Goal: Information Seeking & Learning: Learn about a topic

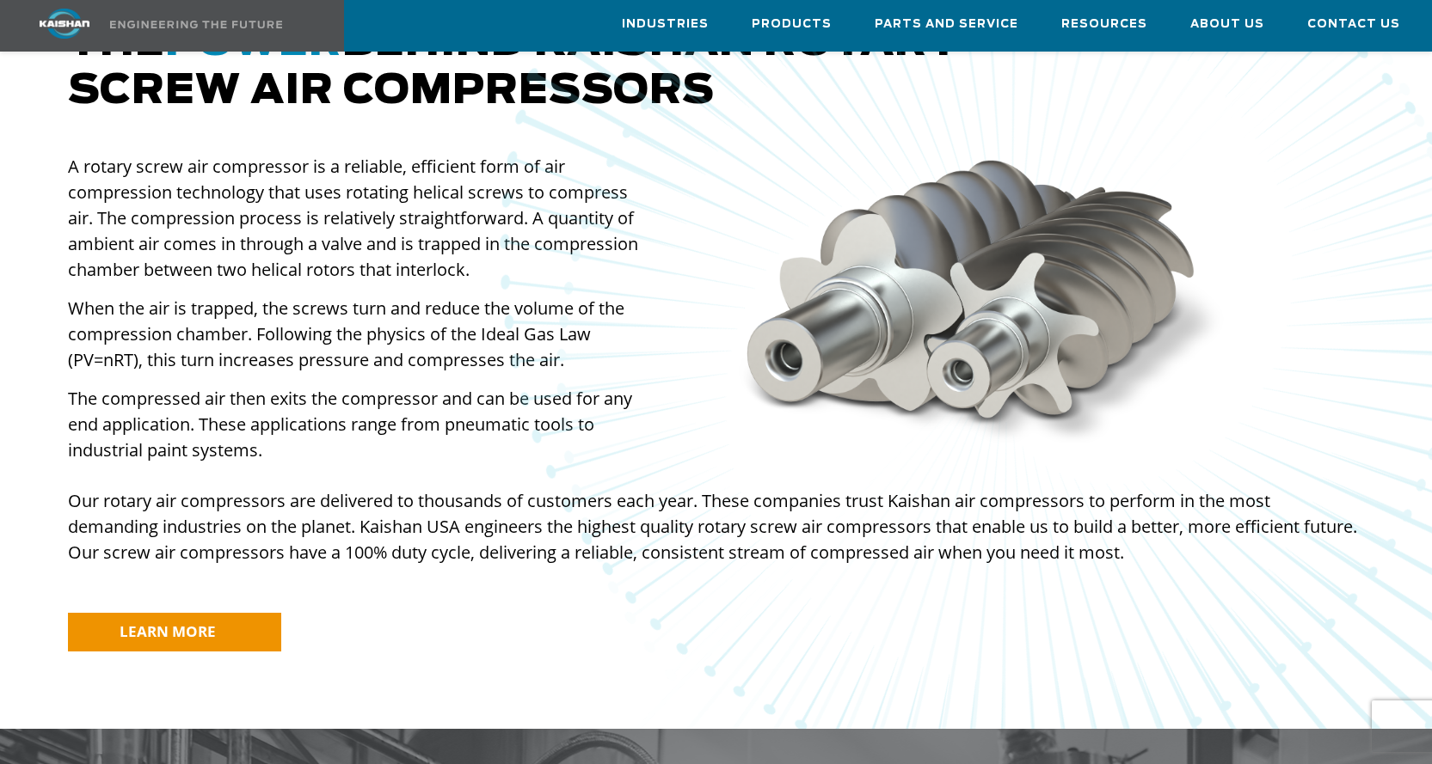
scroll to position [1290, 0]
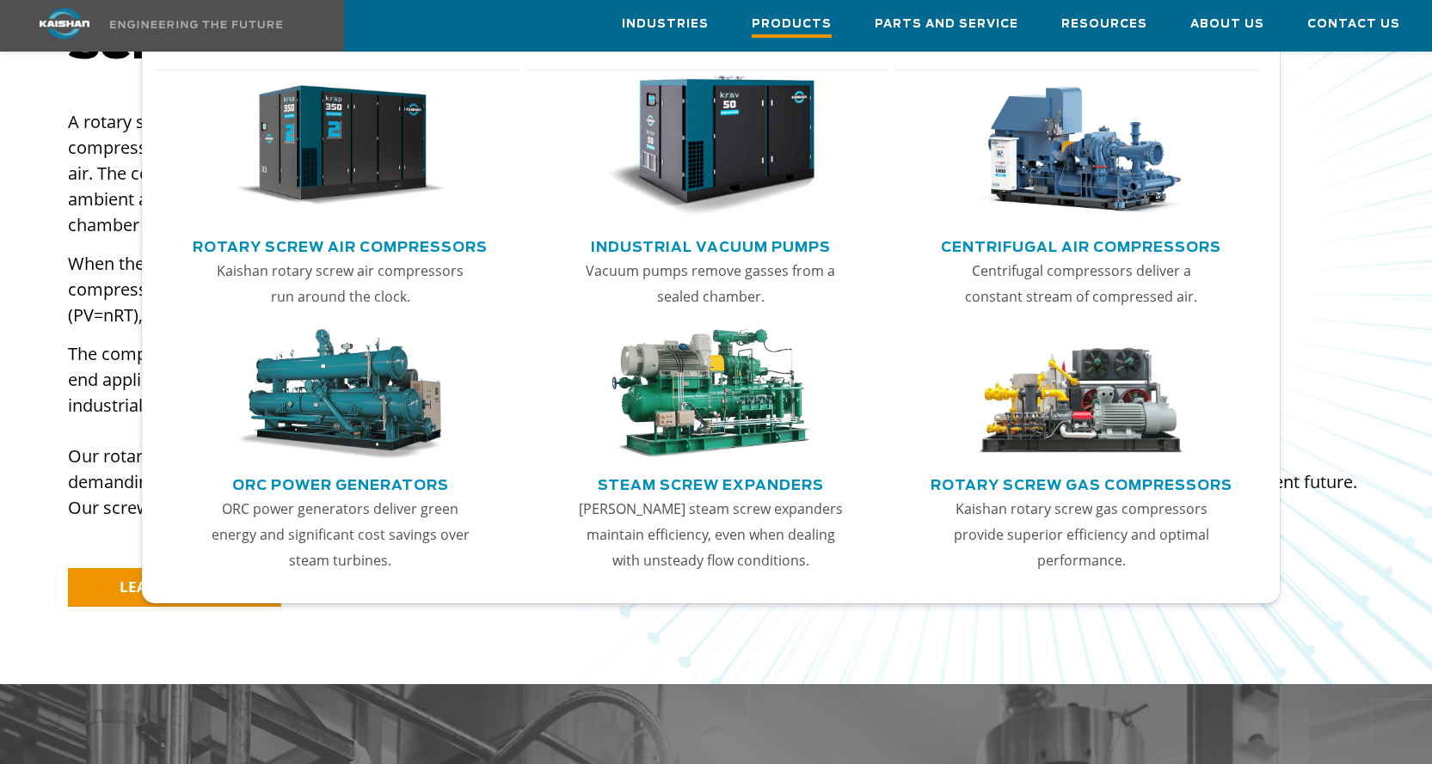
click at [812, 28] on span "Products" at bounding box center [792, 26] width 80 height 23
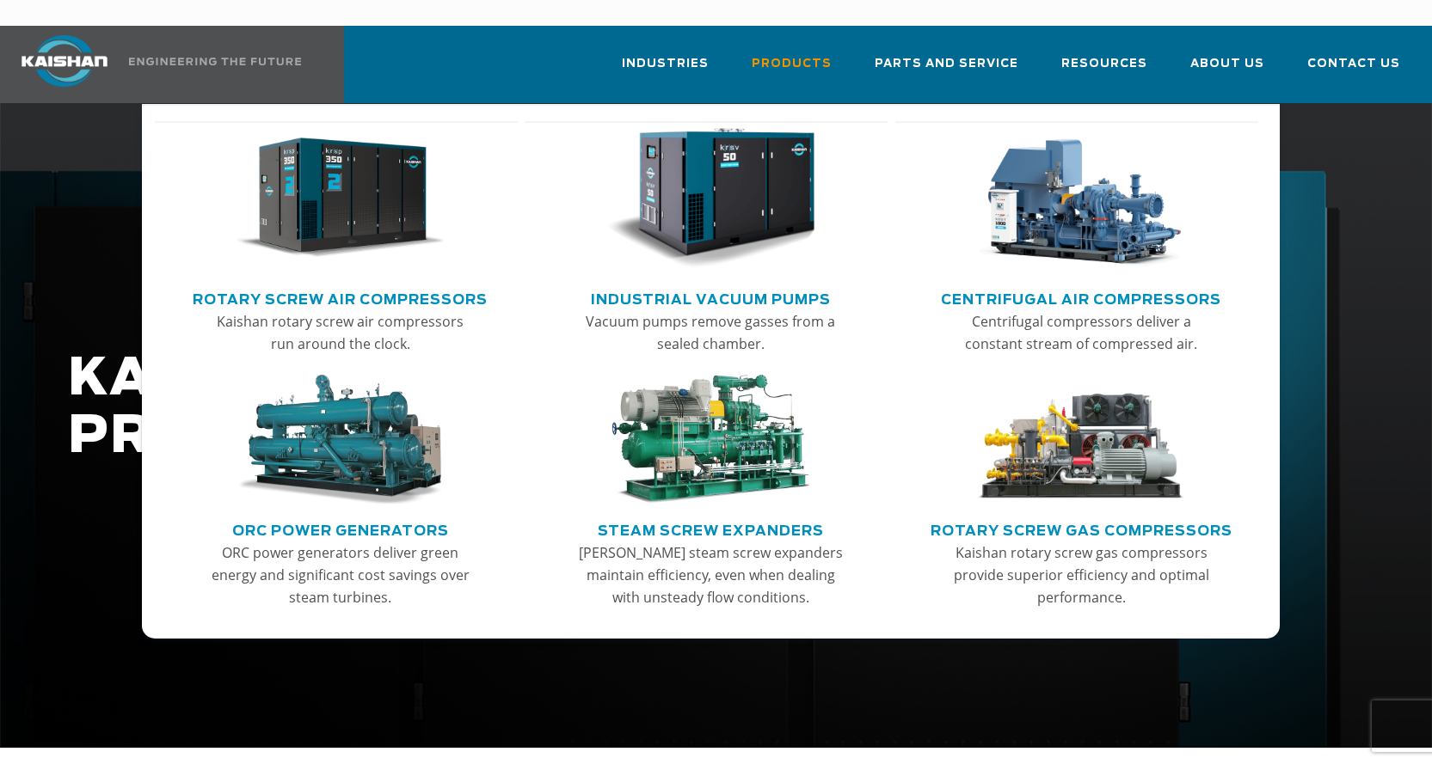
click at [372, 285] on link "Rotary Screw Air Compressors" at bounding box center [340, 298] width 295 height 26
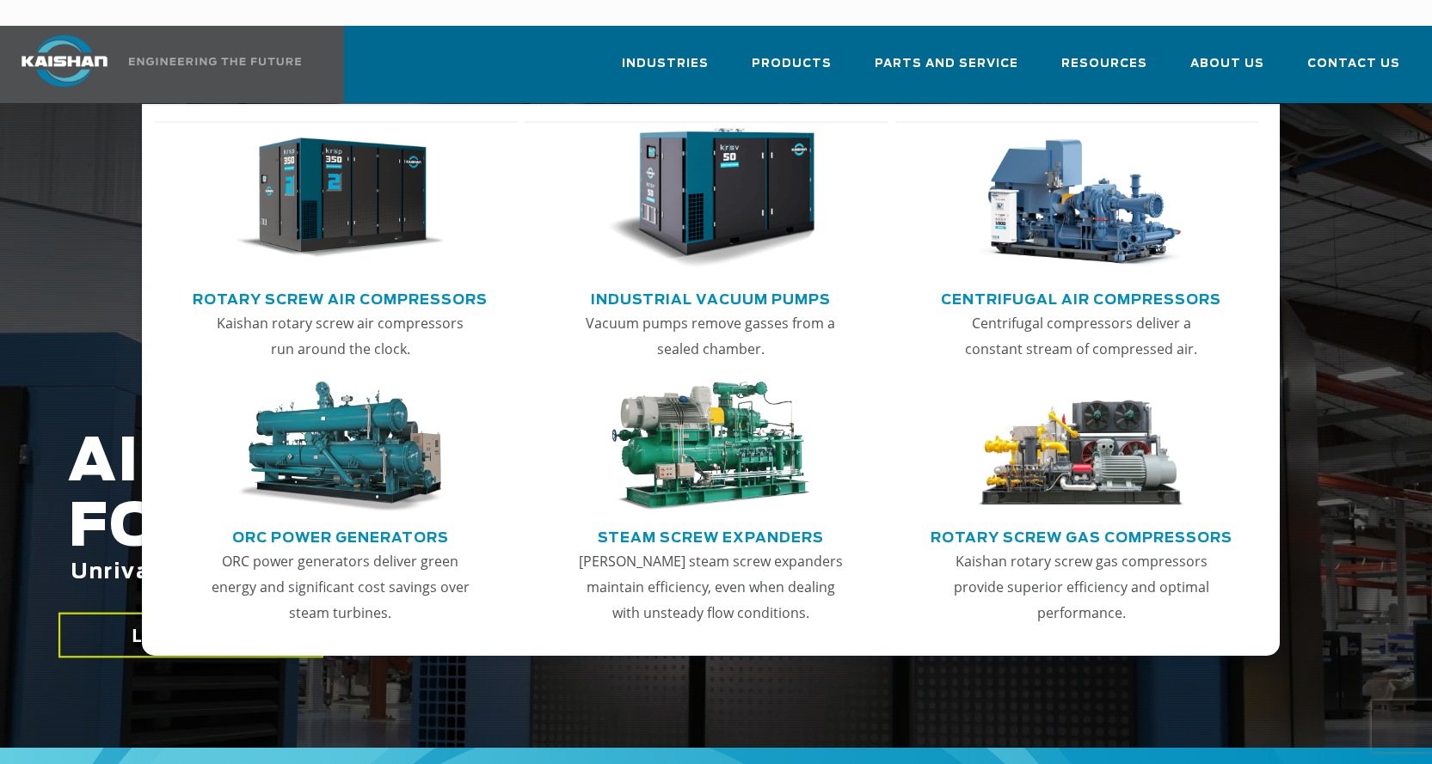
click at [371, 285] on link "Rotary Screw Air Compressors" at bounding box center [340, 298] width 295 height 26
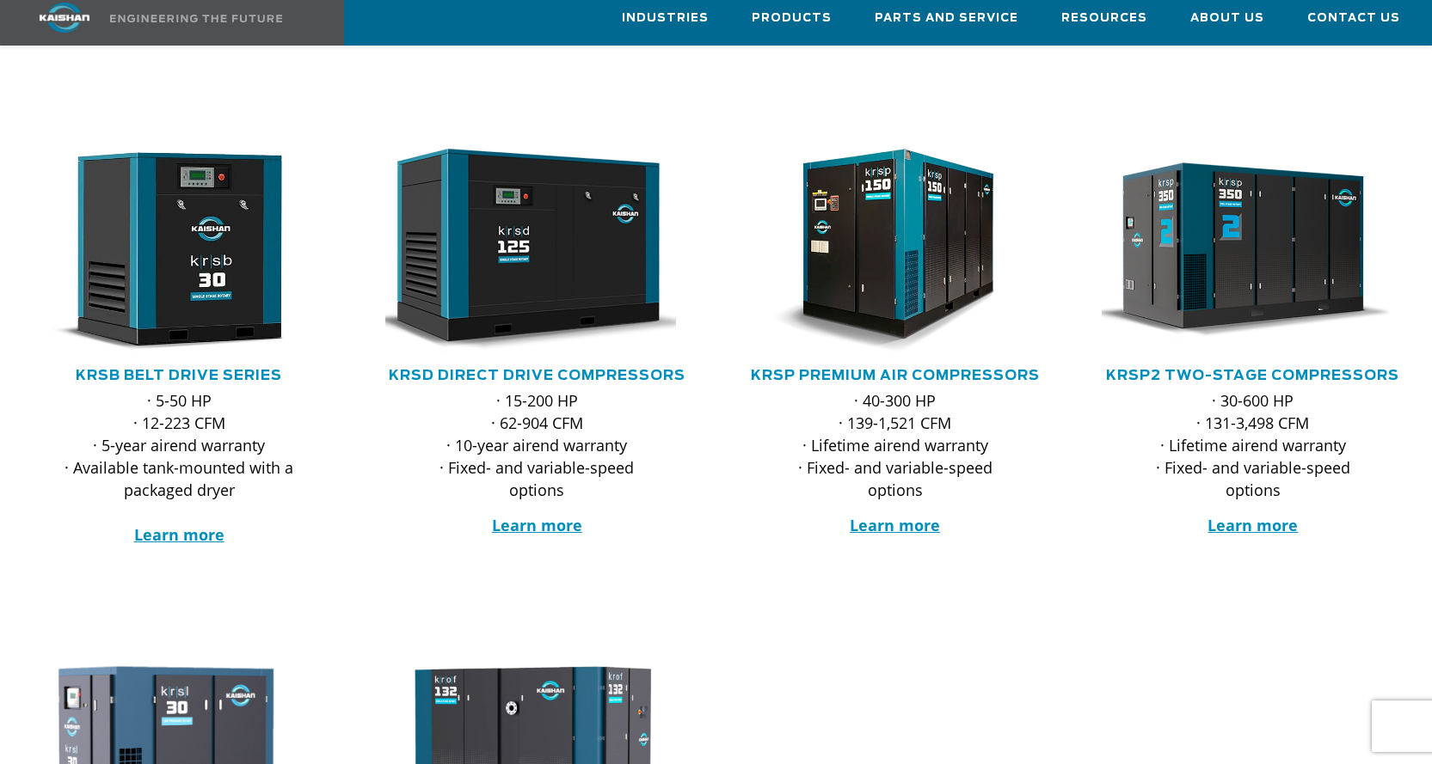
scroll to position [258, 0]
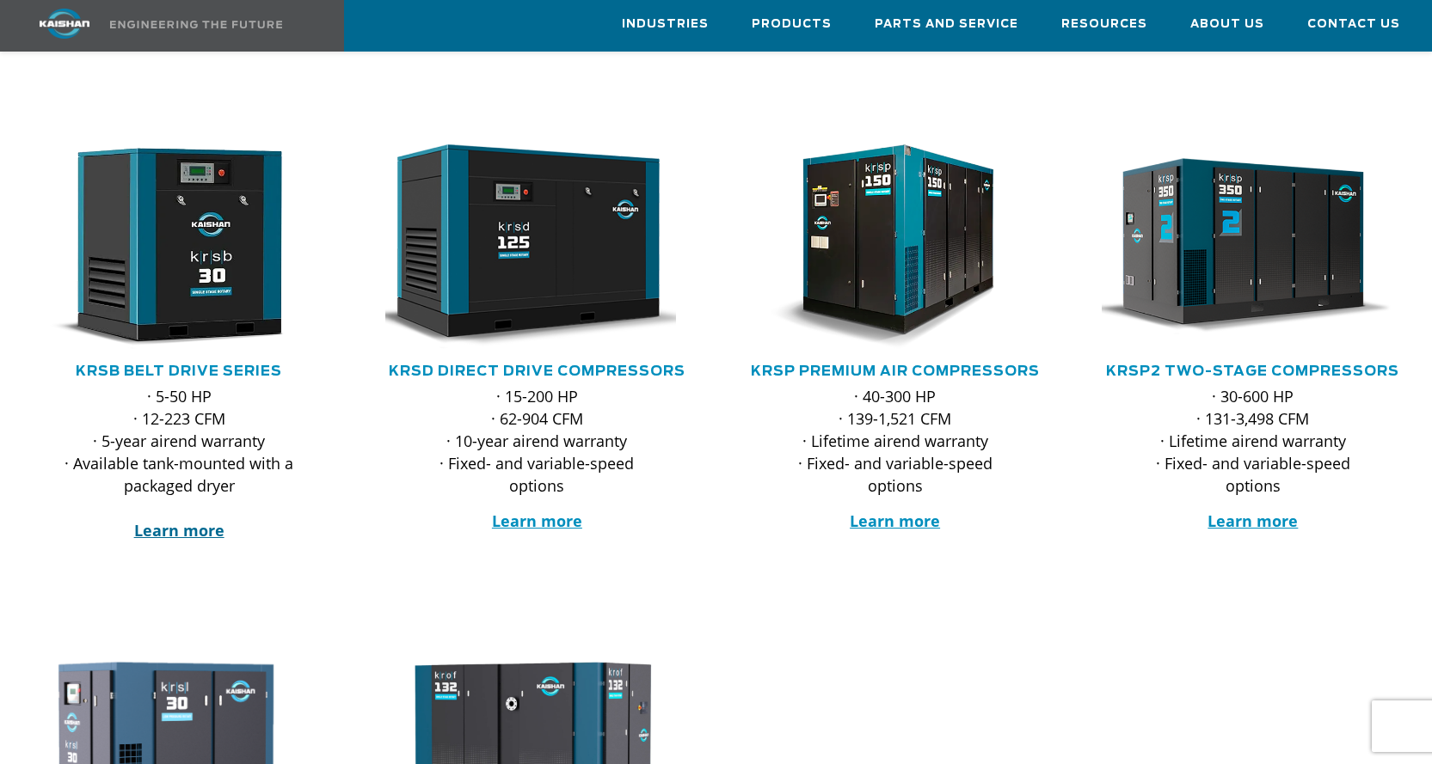
click at [195, 520] on strong "Learn more" at bounding box center [179, 530] width 90 height 21
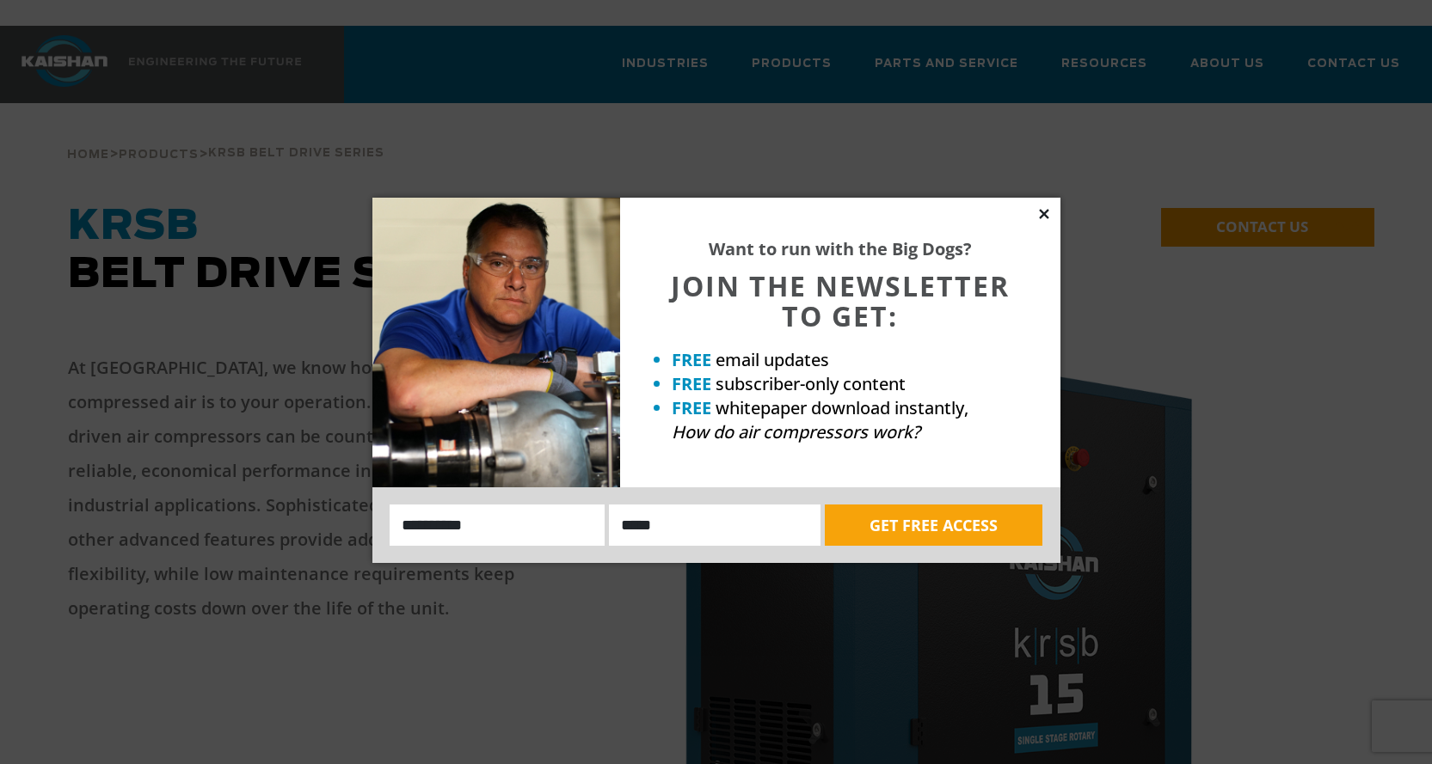
click at [1040, 218] on icon at bounding box center [1043, 213] width 9 height 9
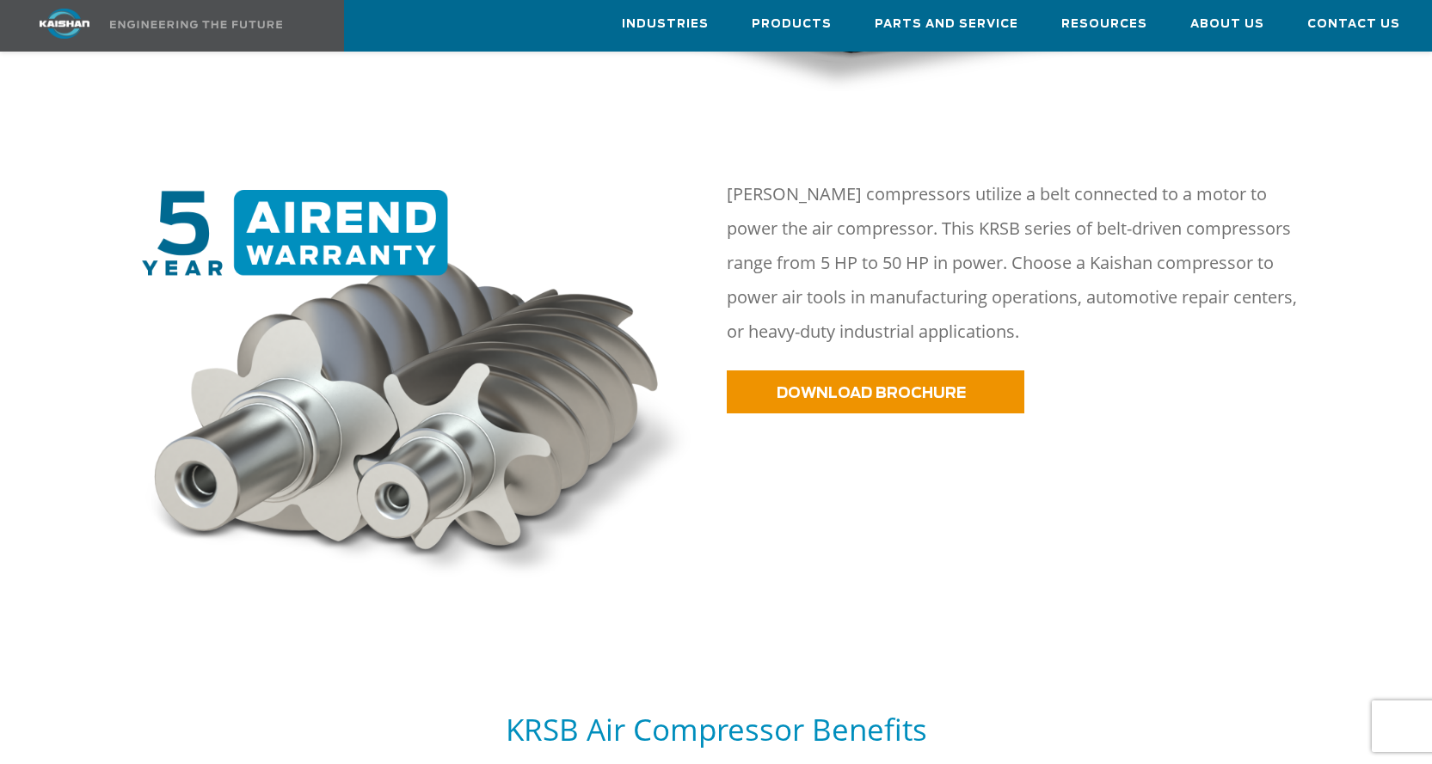
scroll to position [860, 0]
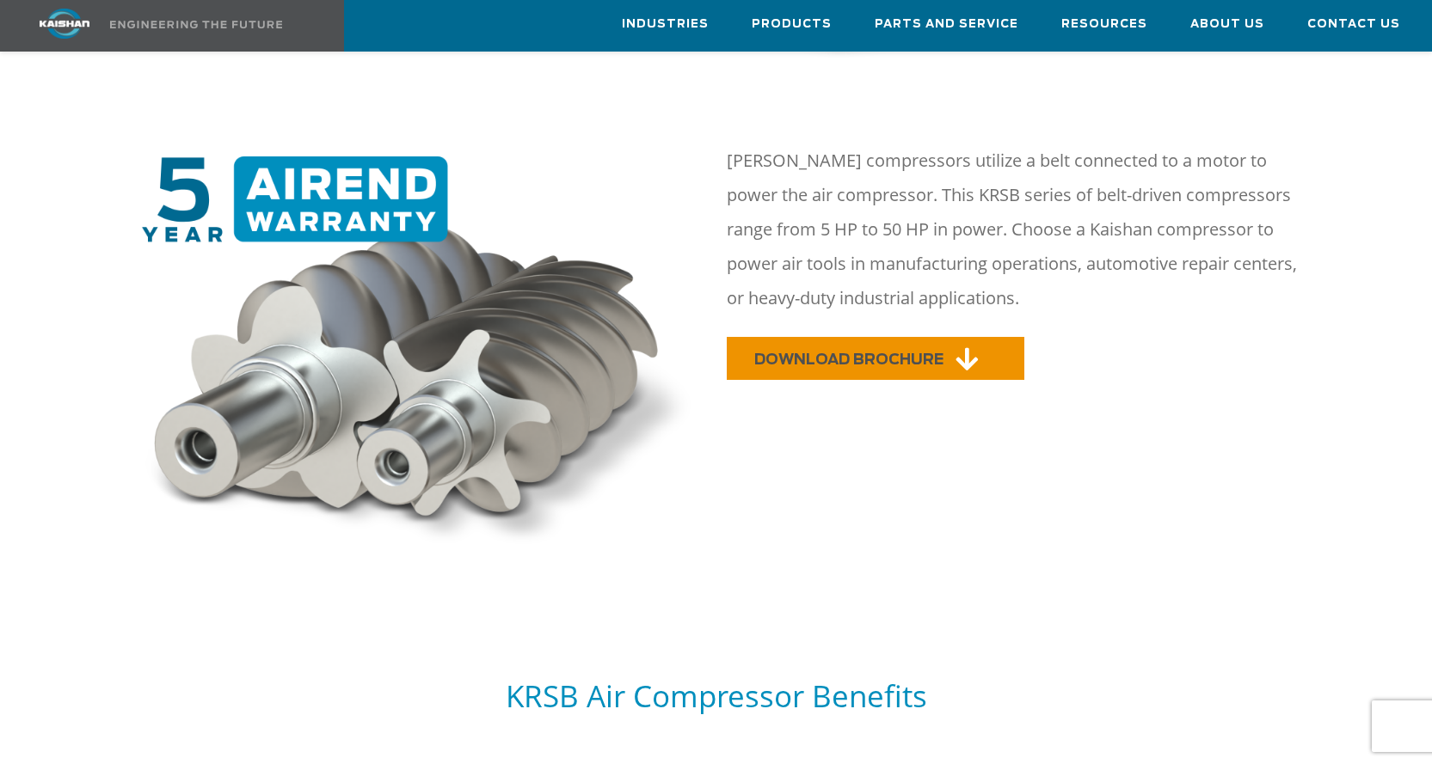
click at [864, 353] on span "DOWNLOAD BROCHURE" at bounding box center [848, 360] width 189 height 15
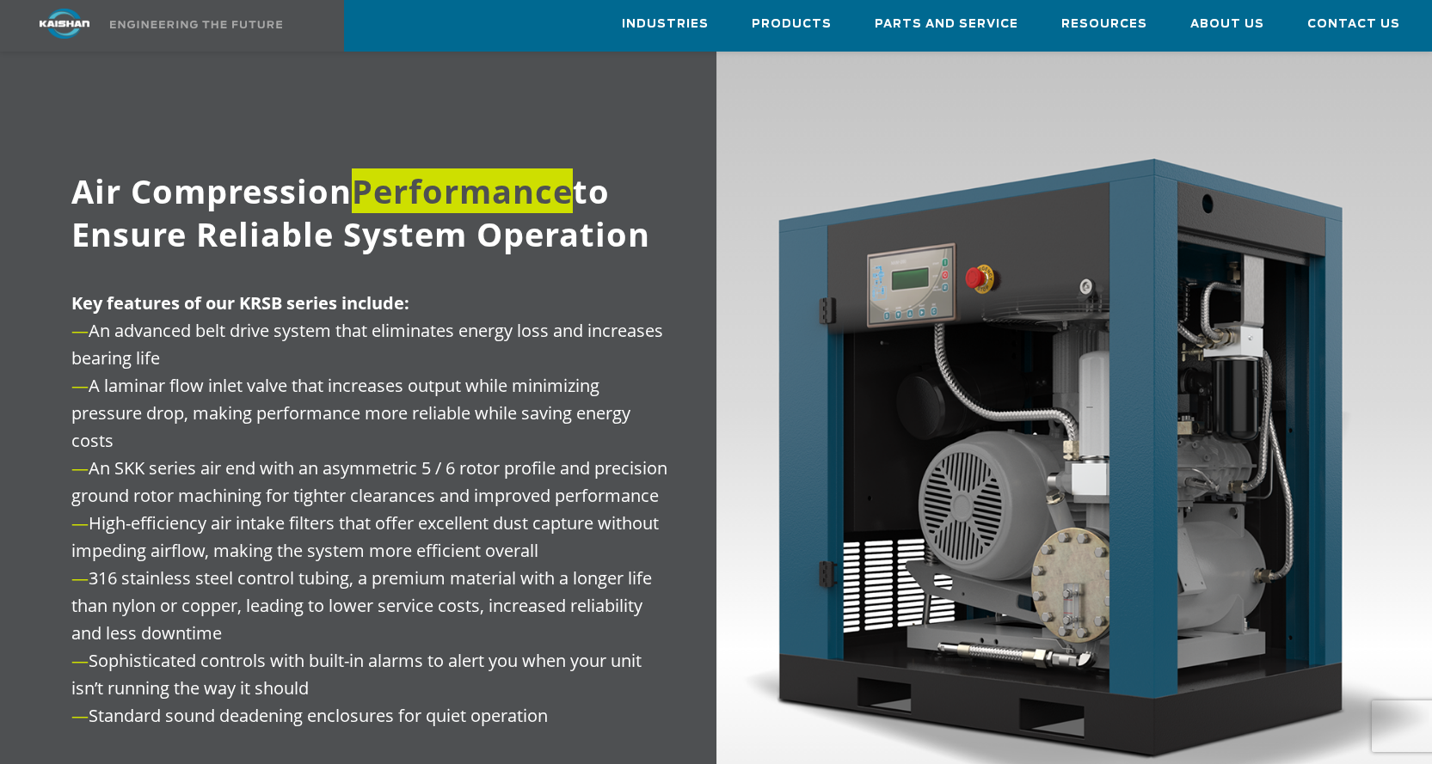
scroll to position [1892, 0]
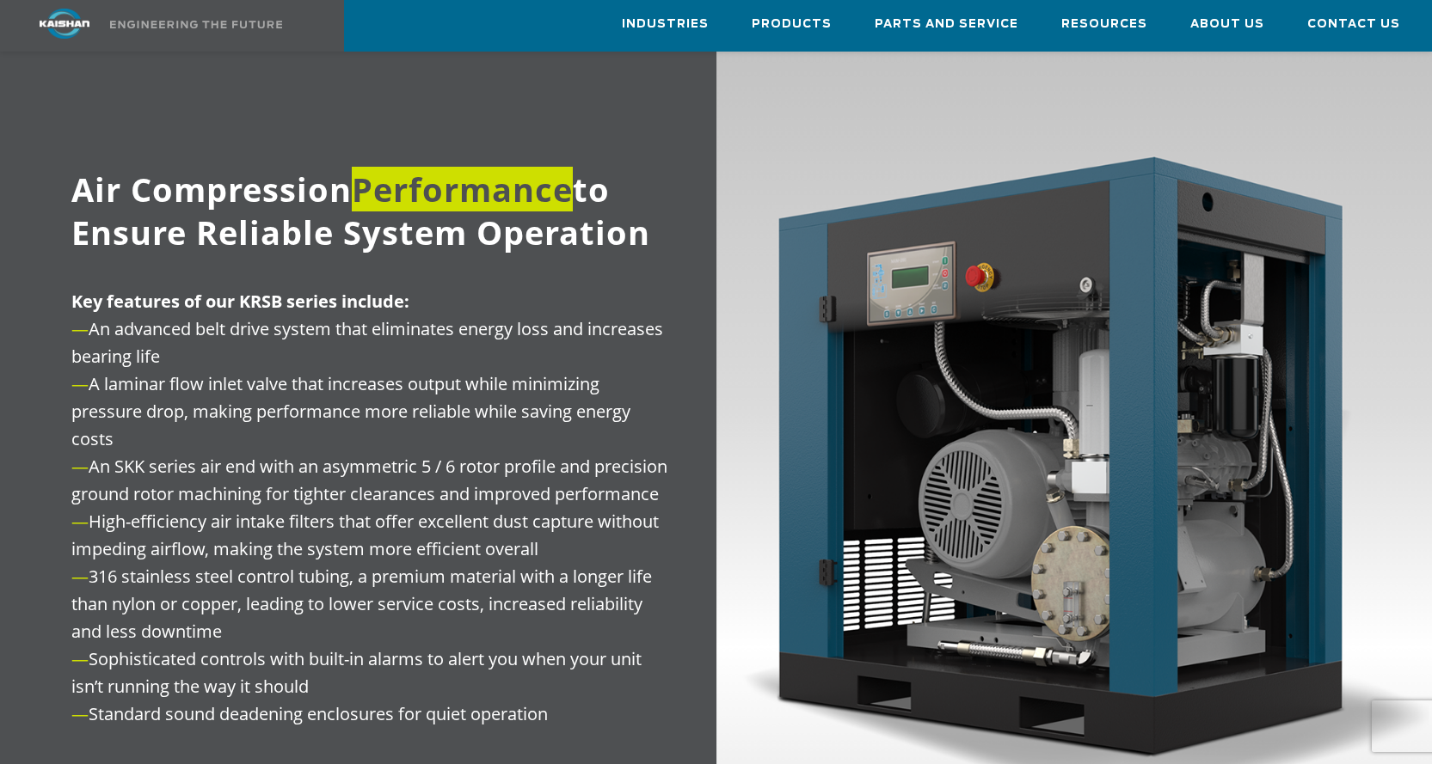
click at [454, 187] on span "Air Compression Performance to Ensure Reliable System Operation" at bounding box center [360, 211] width 579 height 88
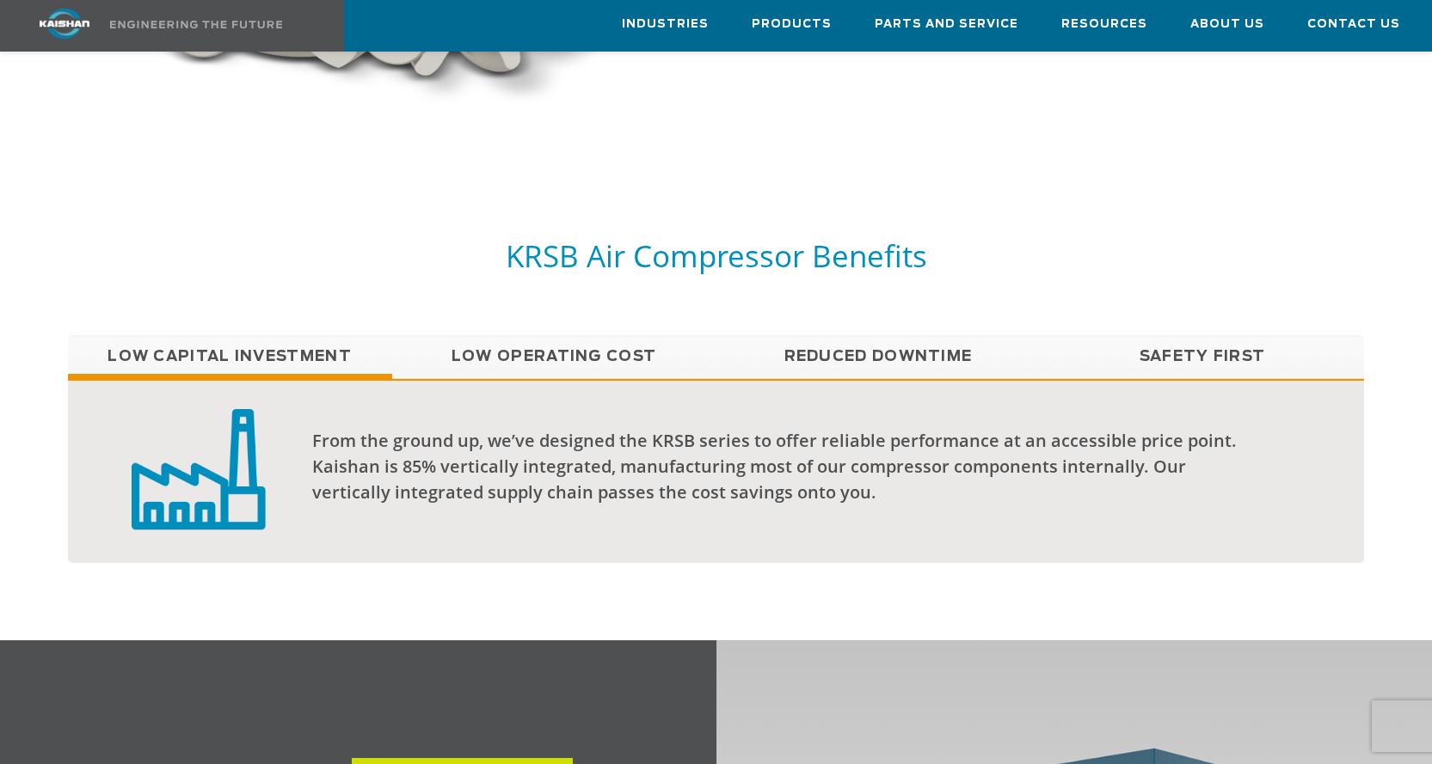
scroll to position [1290, 0]
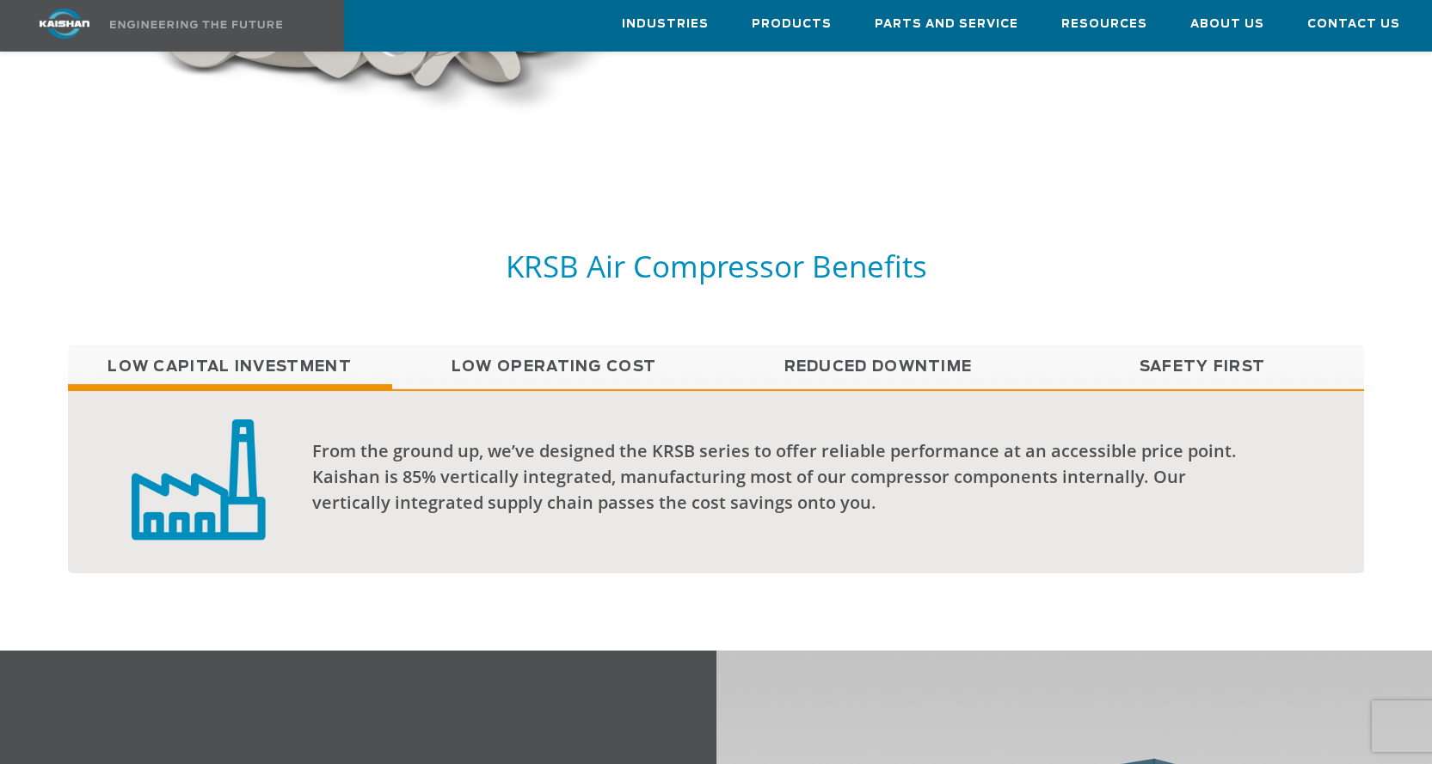
click at [623, 346] on link "Low Operating Cost" at bounding box center [554, 367] width 324 height 43
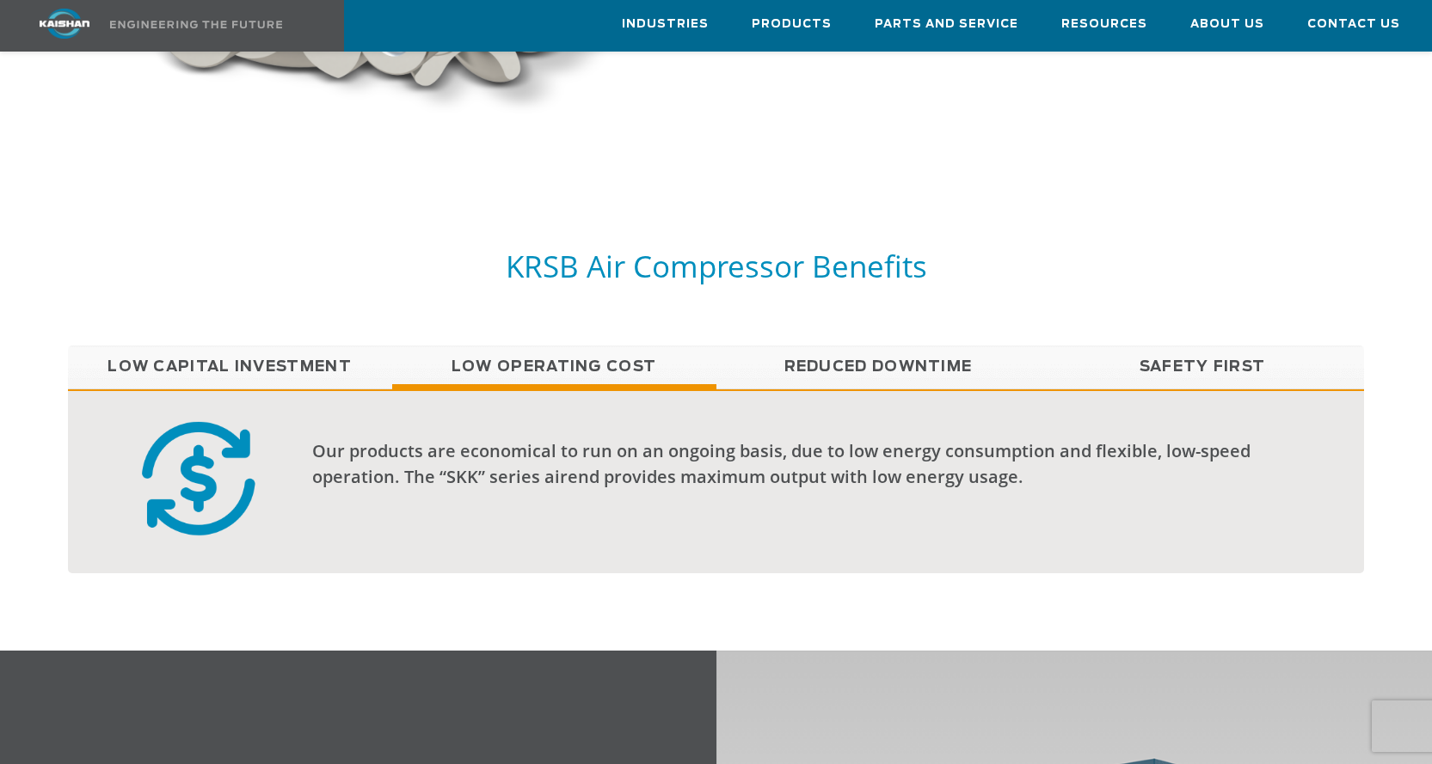
click at [833, 346] on link "Reduced Downtime" at bounding box center [878, 367] width 324 height 43
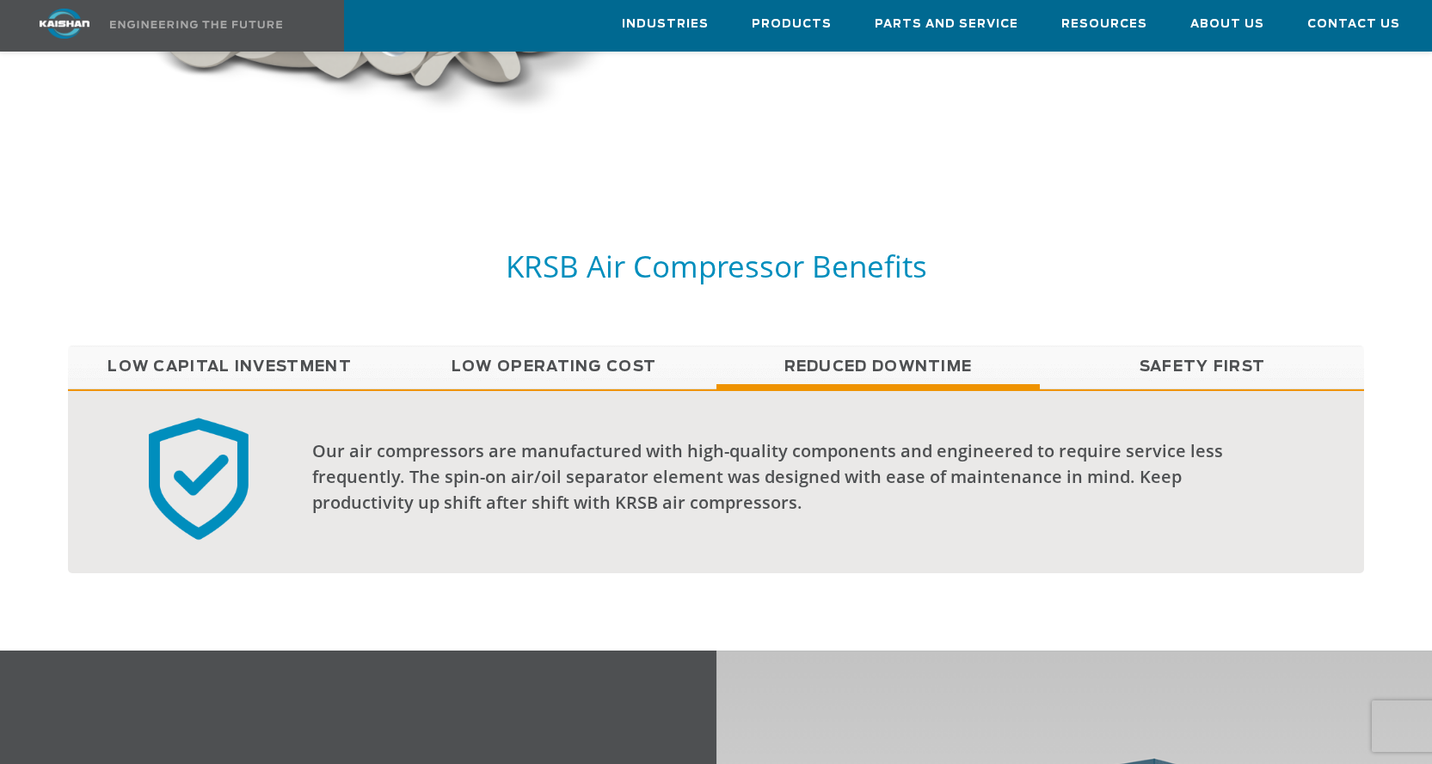
click at [1167, 346] on link "Safety First" at bounding box center [1202, 367] width 324 height 43
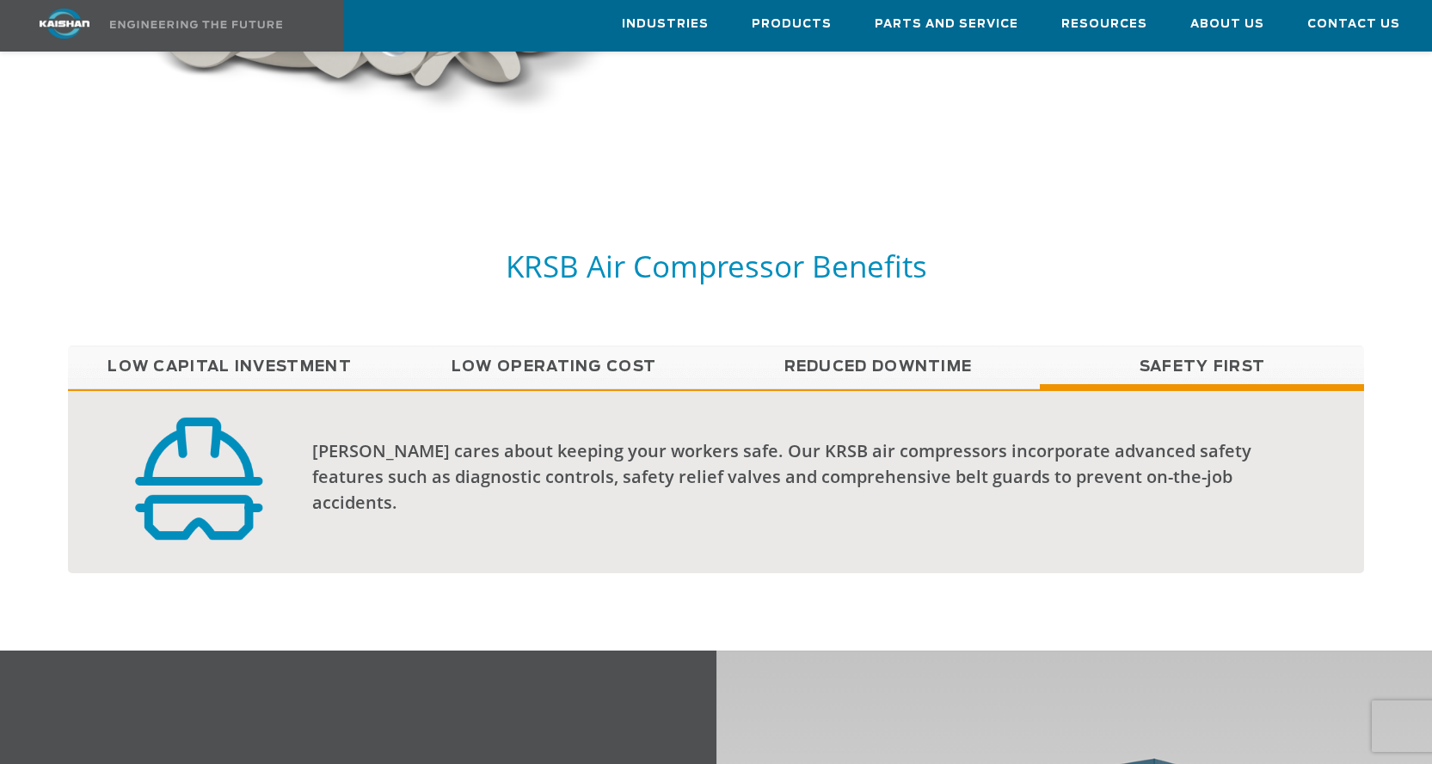
click at [273, 346] on link "Low Capital Investment" at bounding box center [230, 367] width 324 height 43
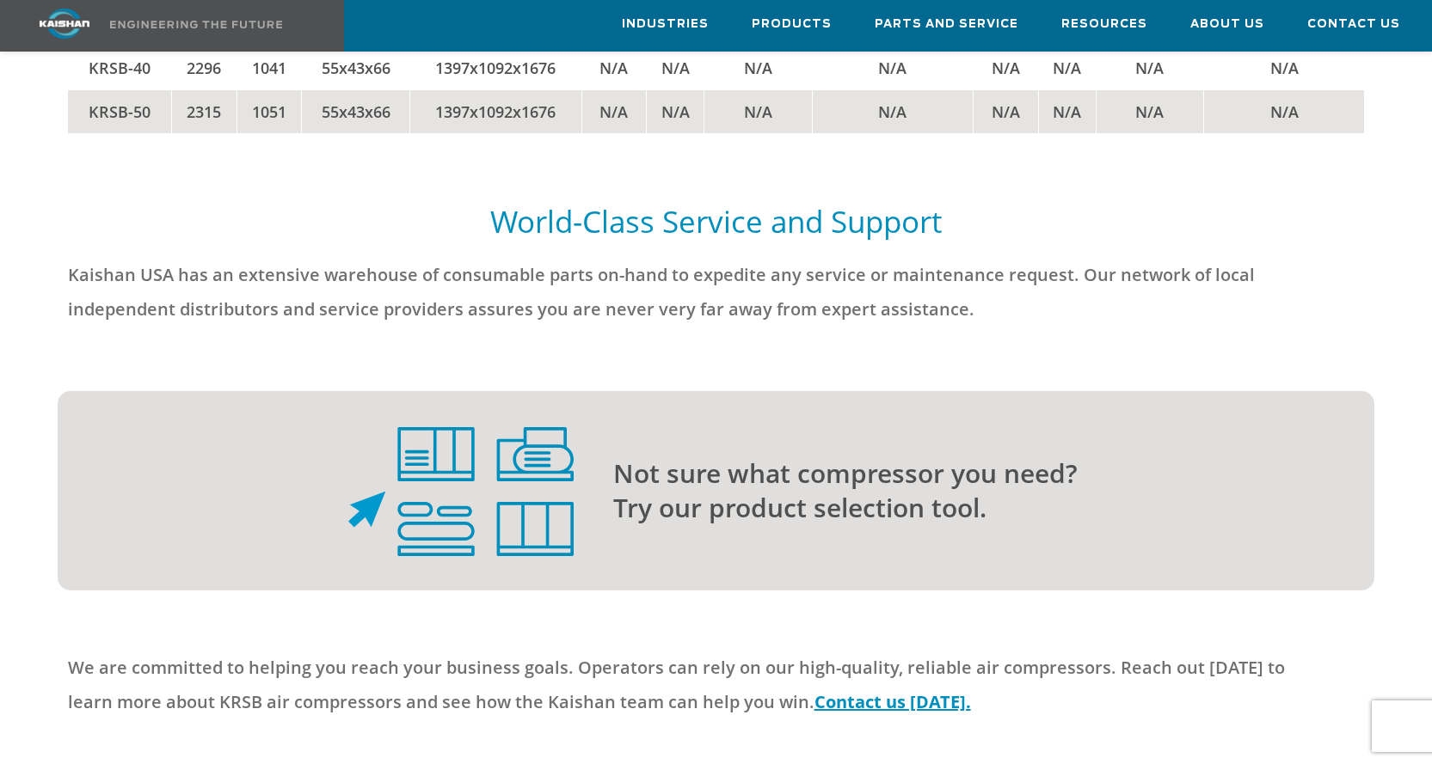
scroll to position [4042, 0]
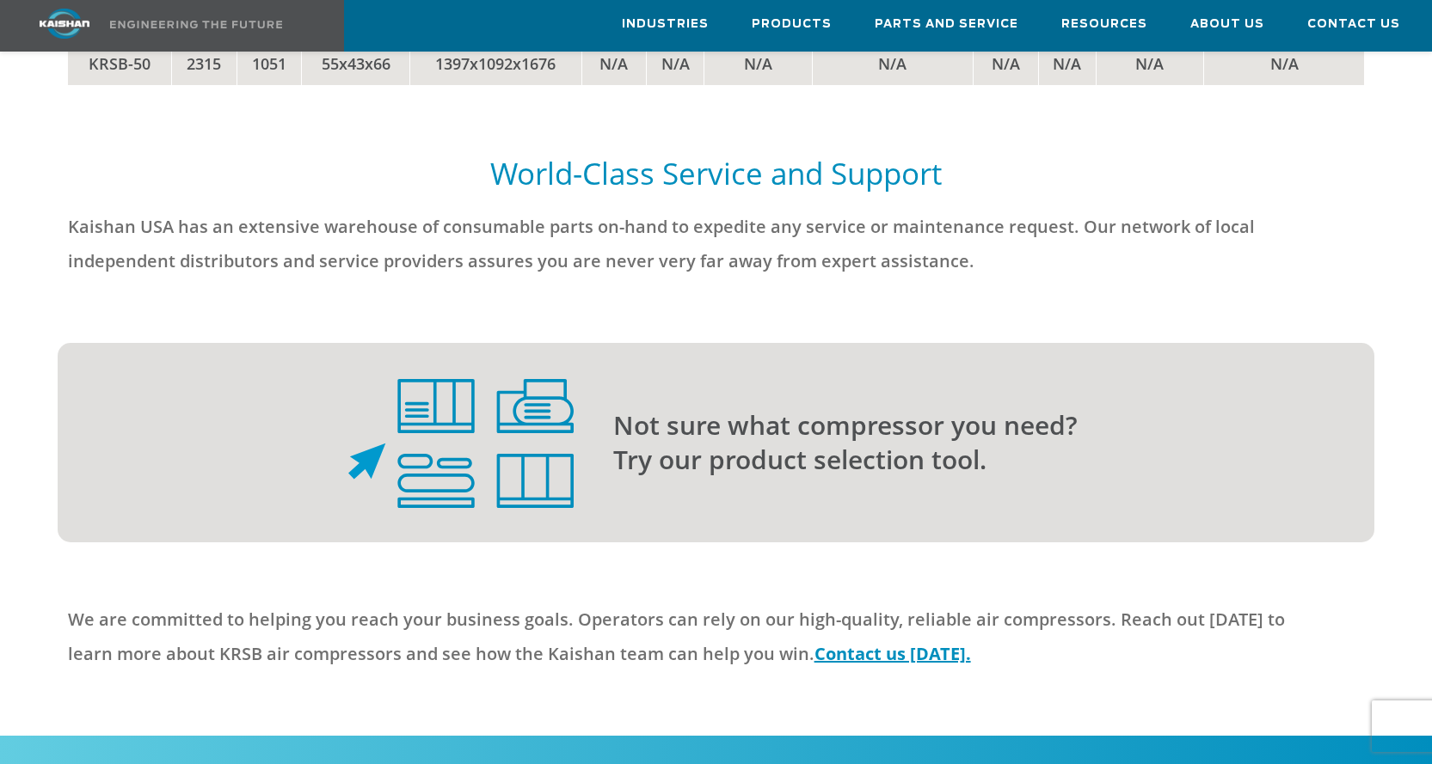
click at [617, 408] on p "Not sure what compressor you need? Try our product selection tool." at bounding box center [959, 442] width 692 height 69
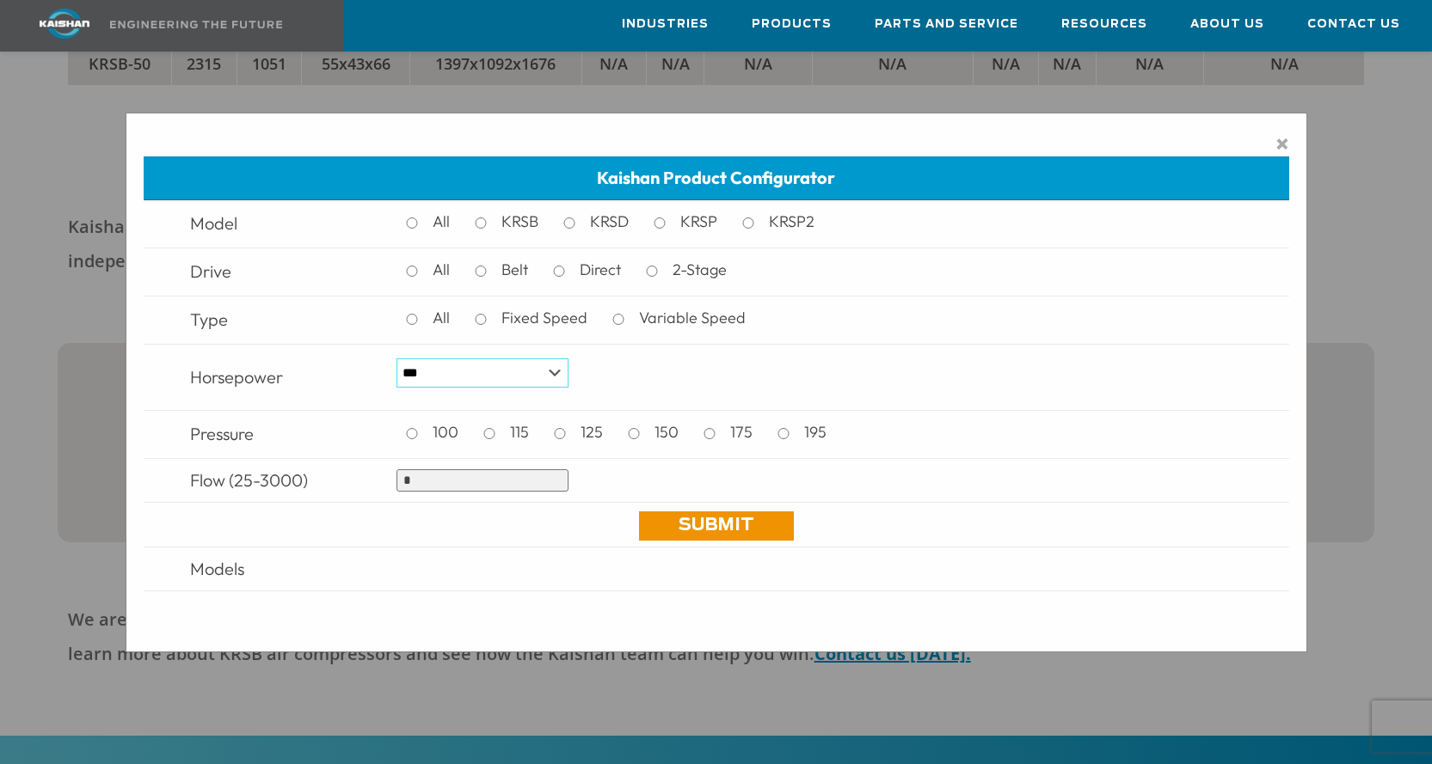
click at [537, 366] on select "*** * *** ** ** ** ** ** ** ** ** ** *** *** *** *** *** *** *** *** *** *** ***" at bounding box center [482, 373] width 172 height 29
click at [648, 361] on td "*** * *** ** ** ** ** ** ** ** ** ** *** *** *** *** *** *** *** *** *** *** ***" at bounding box center [819, 377] width 863 height 66
click at [445, 482] on input "*" at bounding box center [482, 481] width 172 height 22
drag, startPoint x: 420, startPoint y: 487, endPoint x: 396, endPoint y: 491, distance: 23.6
click at [396, 491] on input "*" at bounding box center [482, 481] width 172 height 22
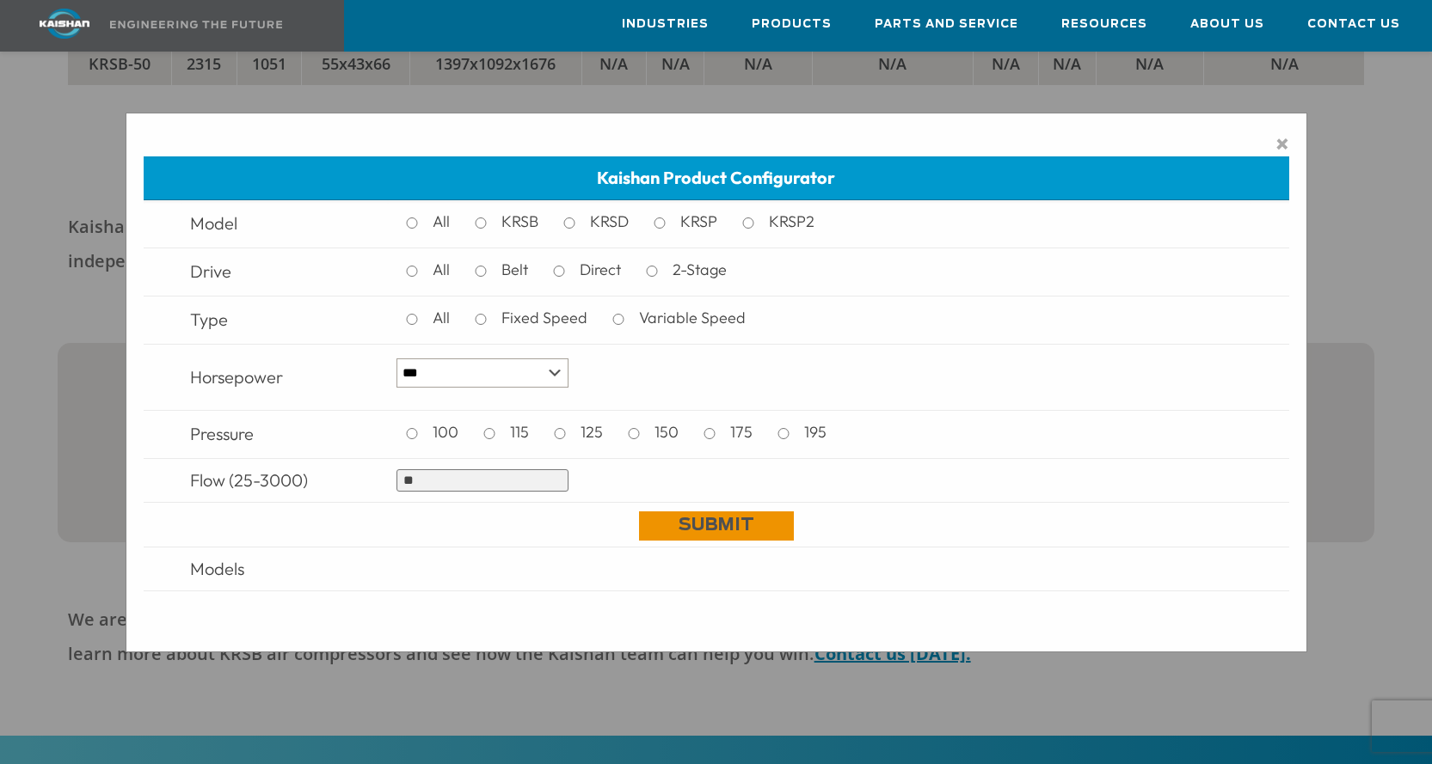
type input "**"
click at [687, 517] on link "Submit" at bounding box center [716, 526] width 155 height 29
click at [687, 526] on link "Submit" at bounding box center [716, 526] width 155 height 29
click at [702, 524] on link "Submit" at bounding box center [716, 526] width 155 height 29
click at [700, 525] on link "Submit" at bounding box center [716, 526] width 155 height 29
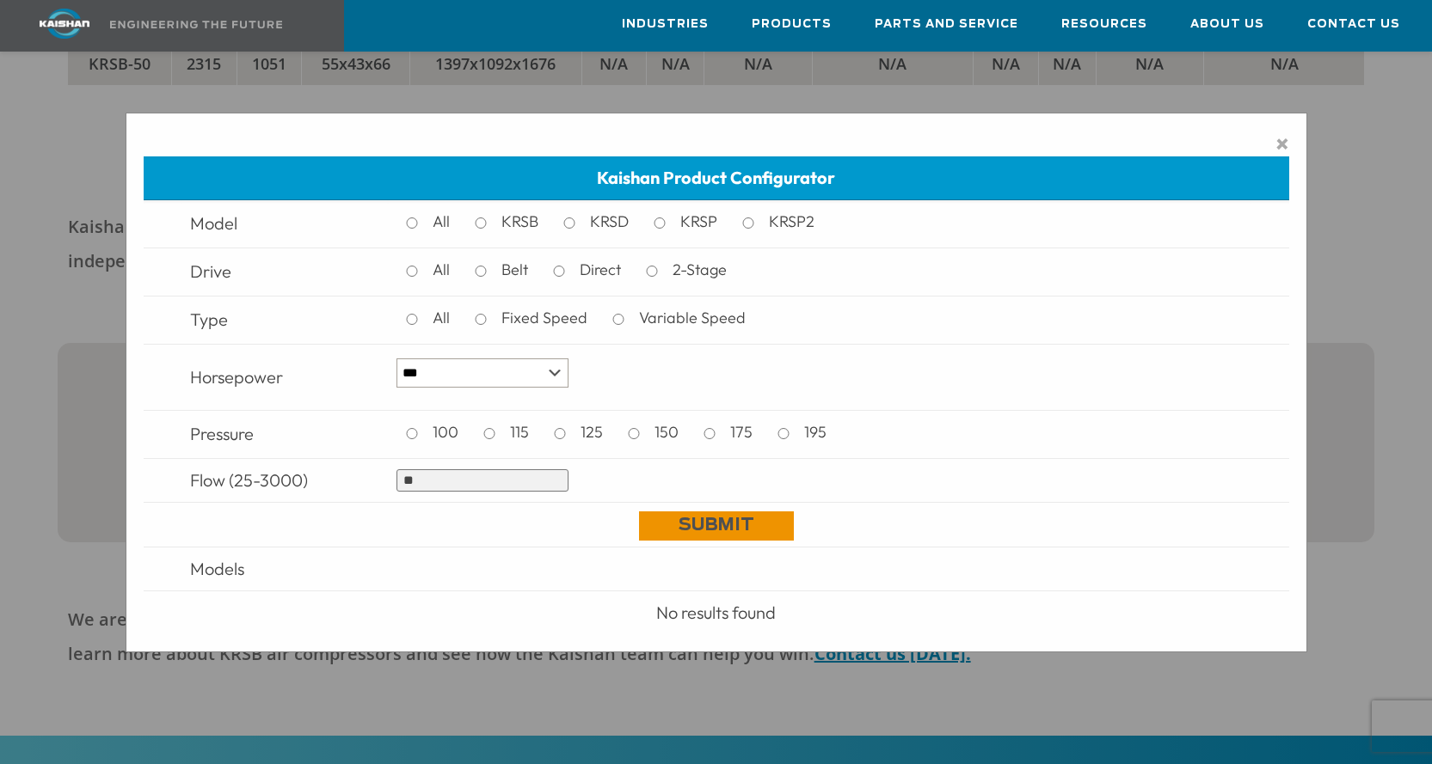
click at [714, 531] on link "Submit" at bounding box center [716, 526] width 155 height 29
click at [1287, 147] on span "×" at bounding box center [1282, 144] width 14 height 26
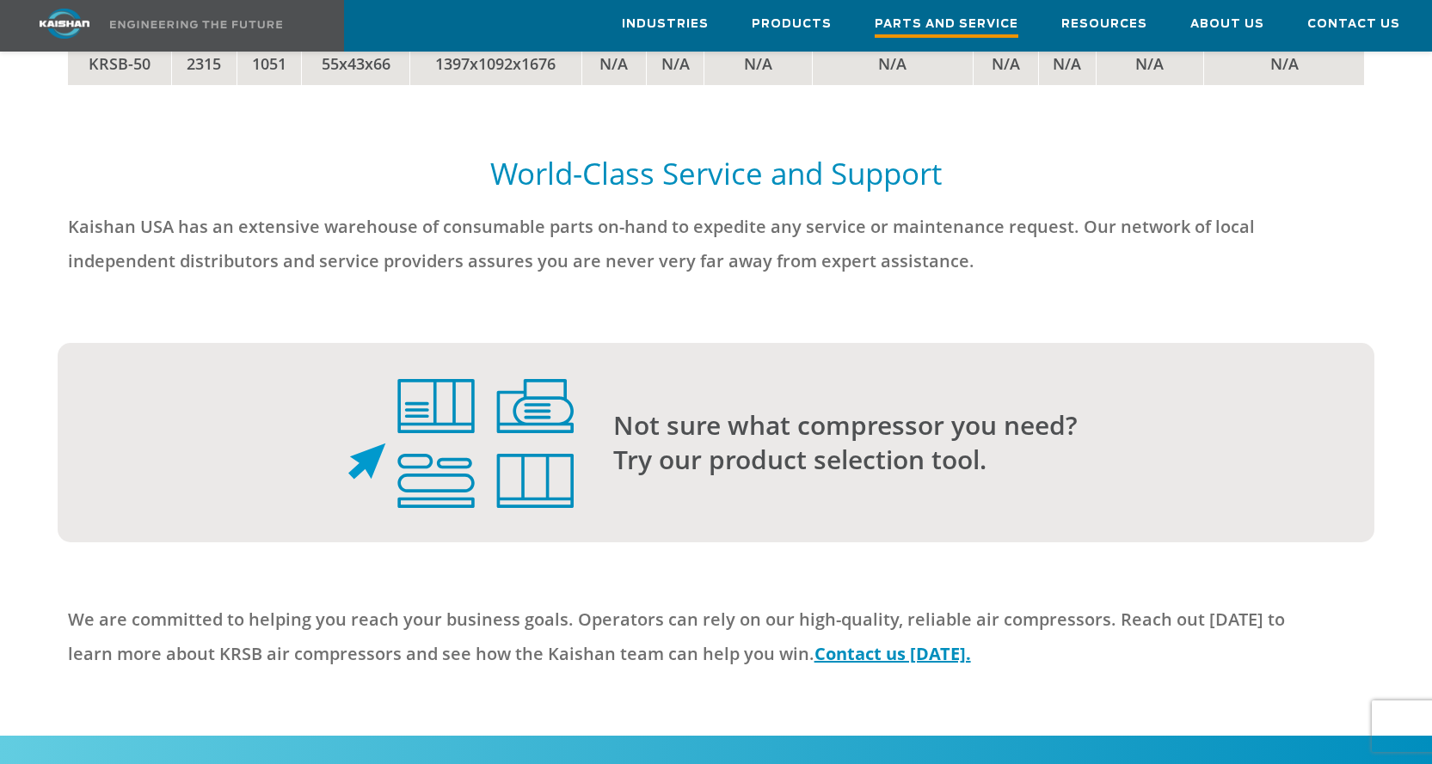
click at [942, 20] on span "Parts and Service" at bounding box center [947, 26] width 144 height 23
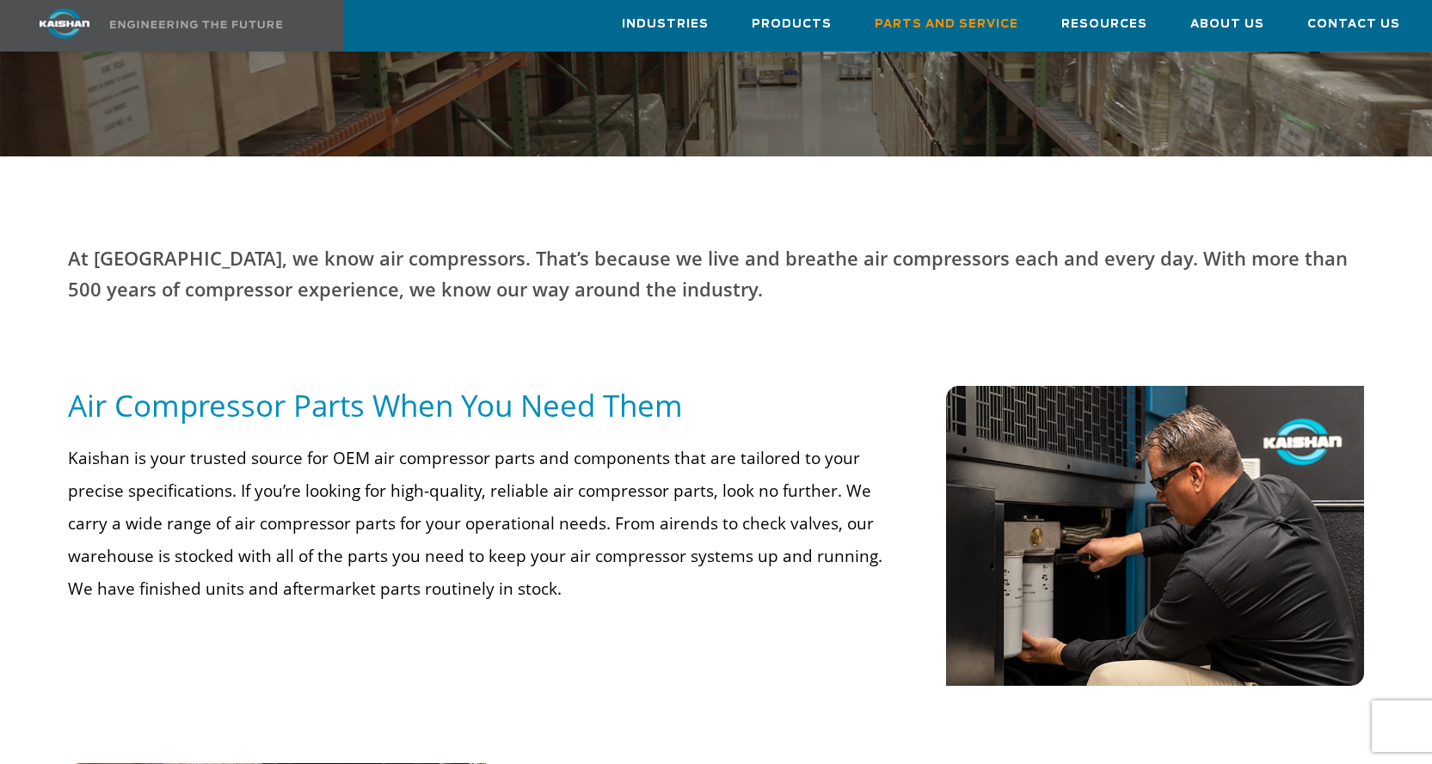
scroll to position [602, 0]
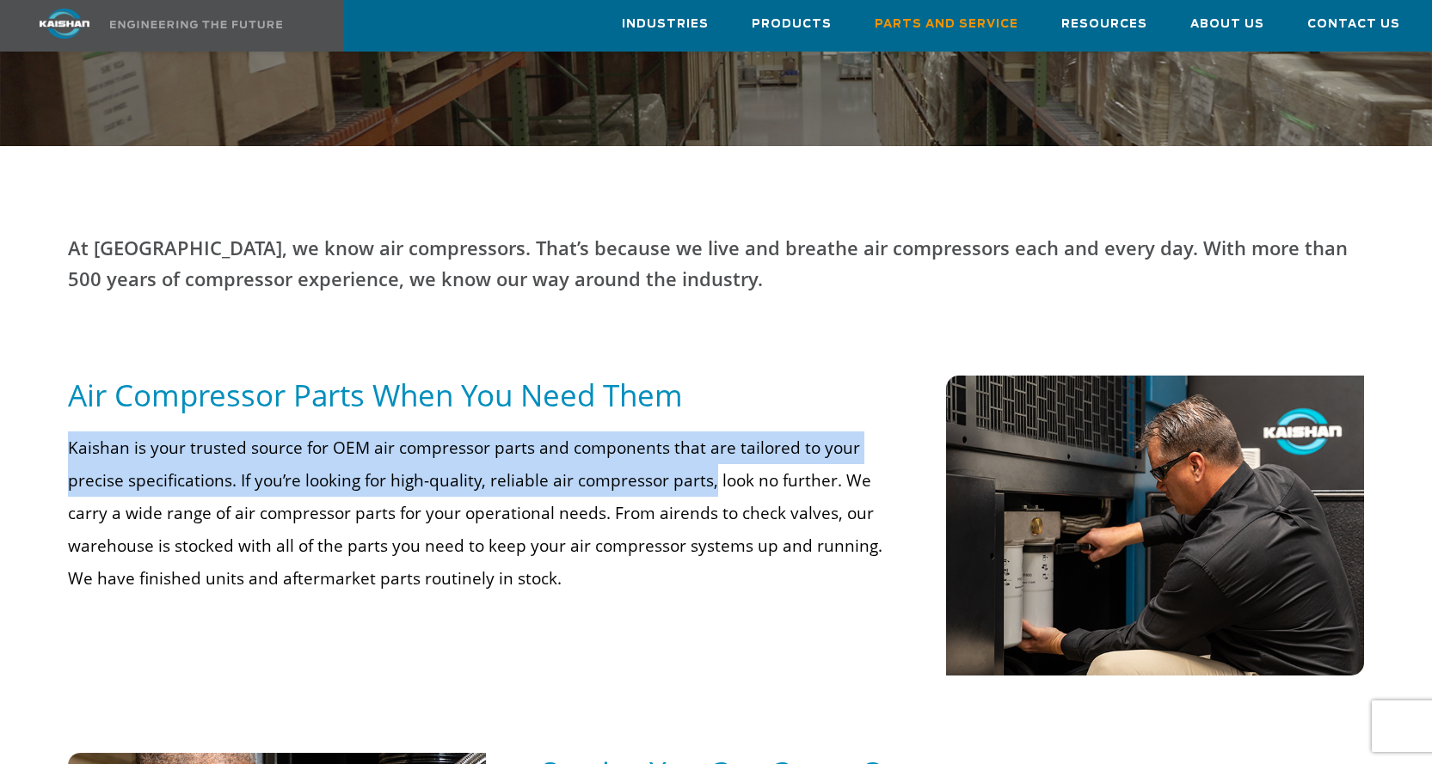
drag, startPoint x: 64, startPoint y: 420, endPoint x: 709, endPoint y: 454, distance: 645.0
click at [709, 454] on div "Kaishan is your trusted source for OEM air compressor parts and components that…" at bounding box center [480, 537] width 844 height 211
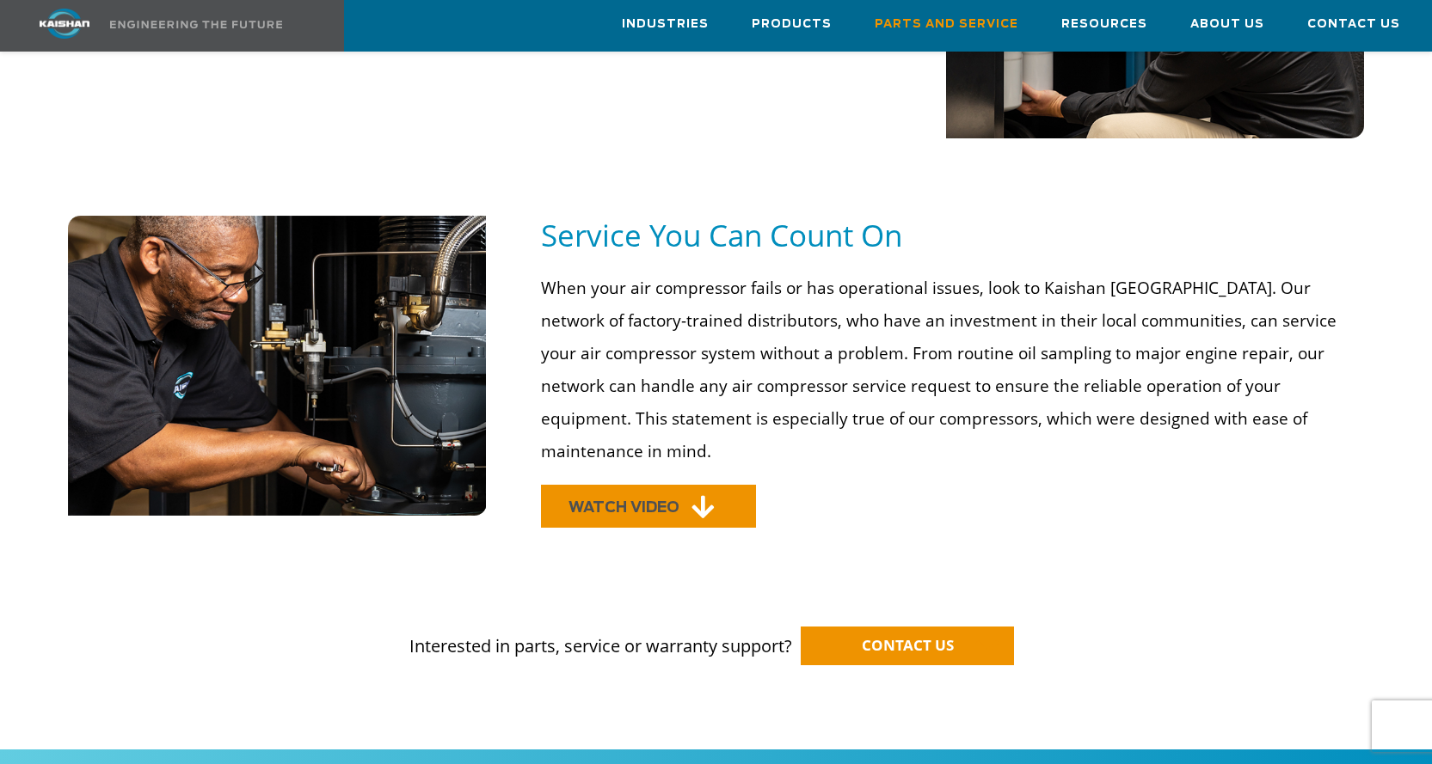
scroll to position [1204, 0]
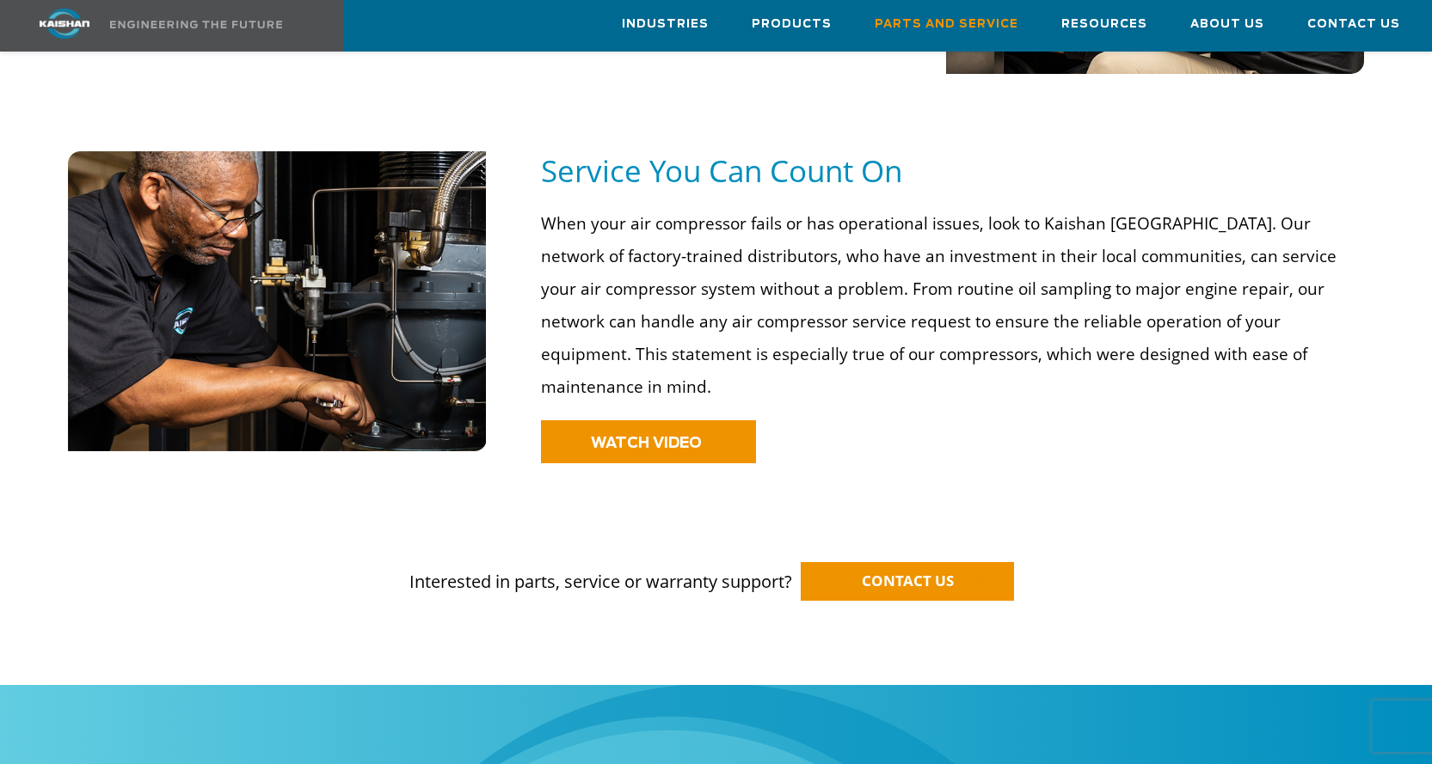
click at [578, 290] on p "When your air compressor fails or has operational issues, look to Kaishan [GEOG…" at bounding box center [947, 305] width 812 height 196
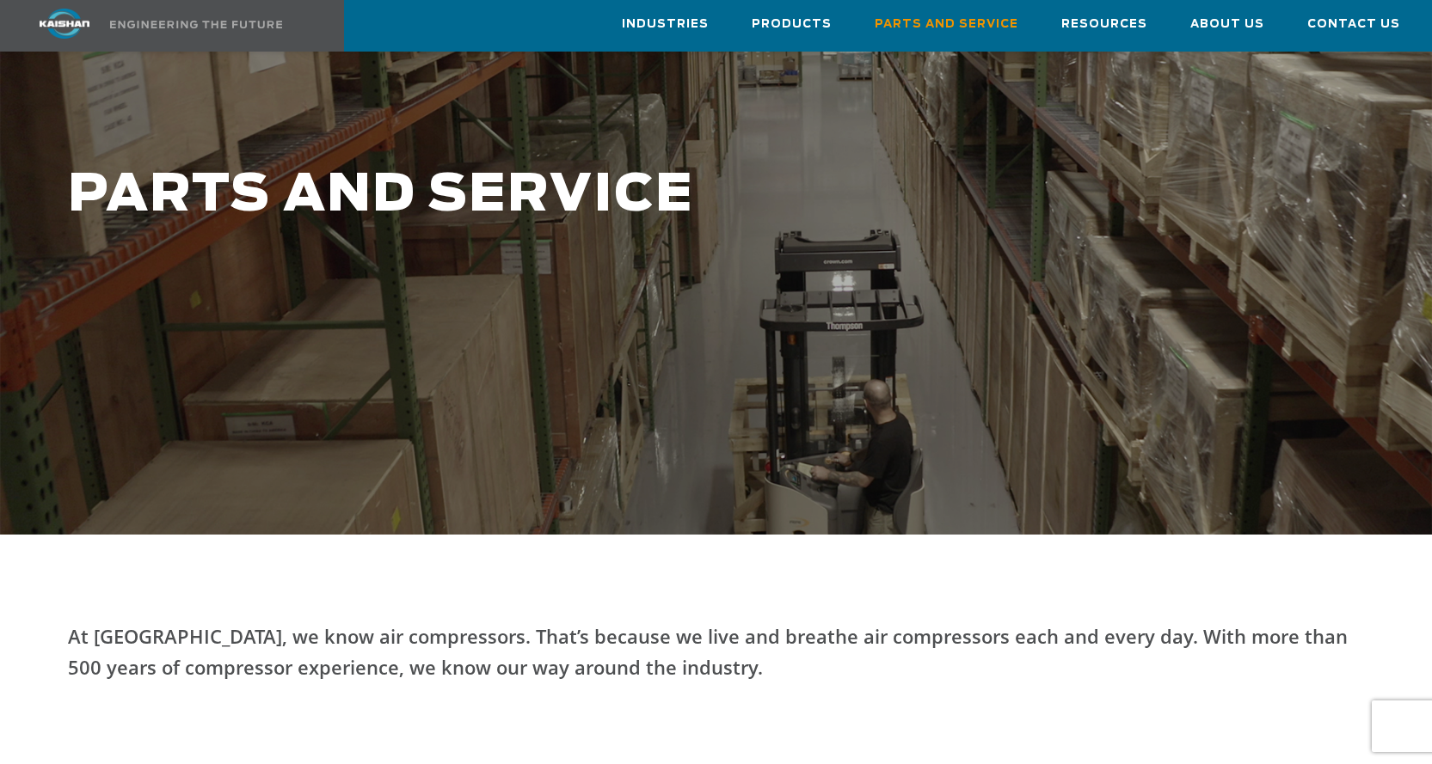
scroll to position [0, 0]
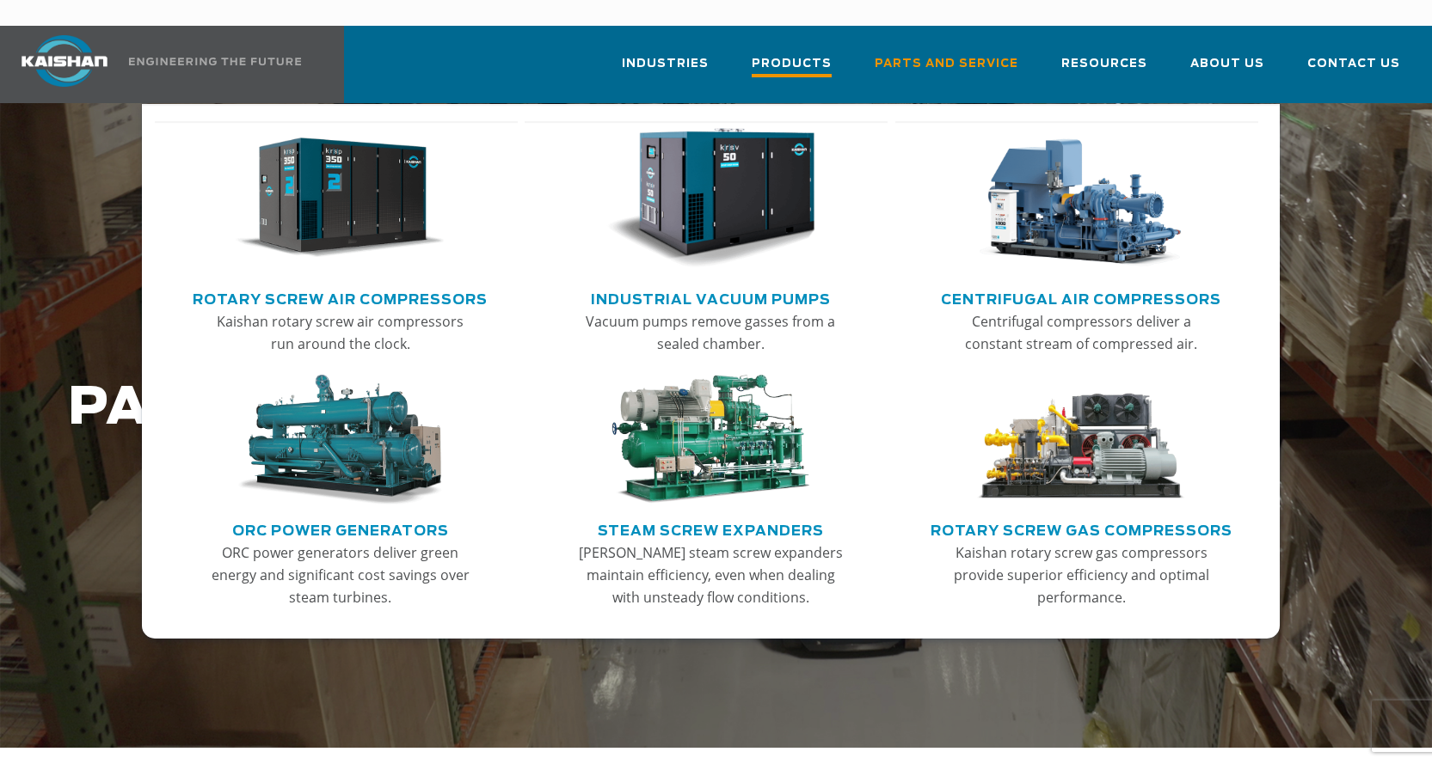
click at [820, 54] on span "Products" at bounding box center [792, 65] width 80 height 23
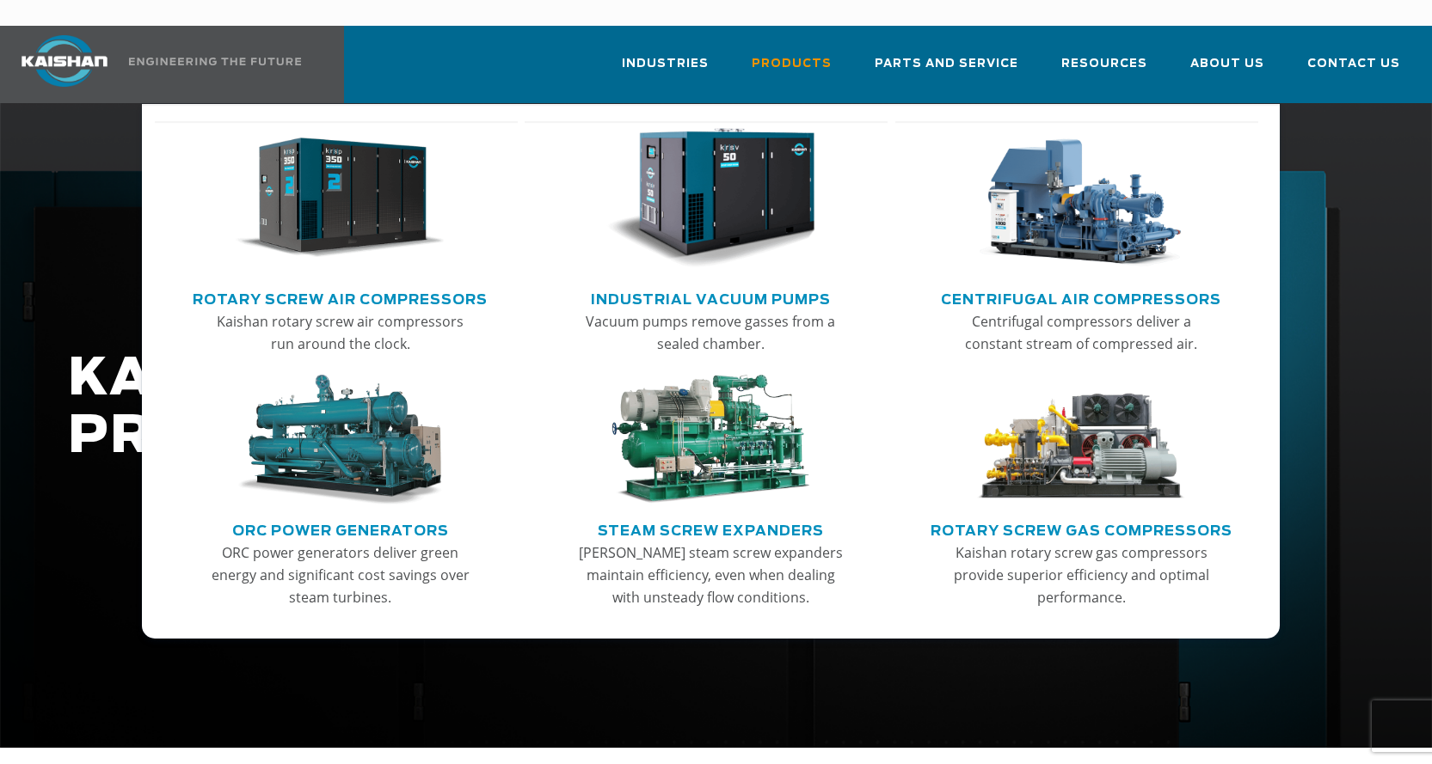
click at [365, 285] on link "Rotary Screw Air Compressors" at bounding box center [340, 298] width 295 height 26
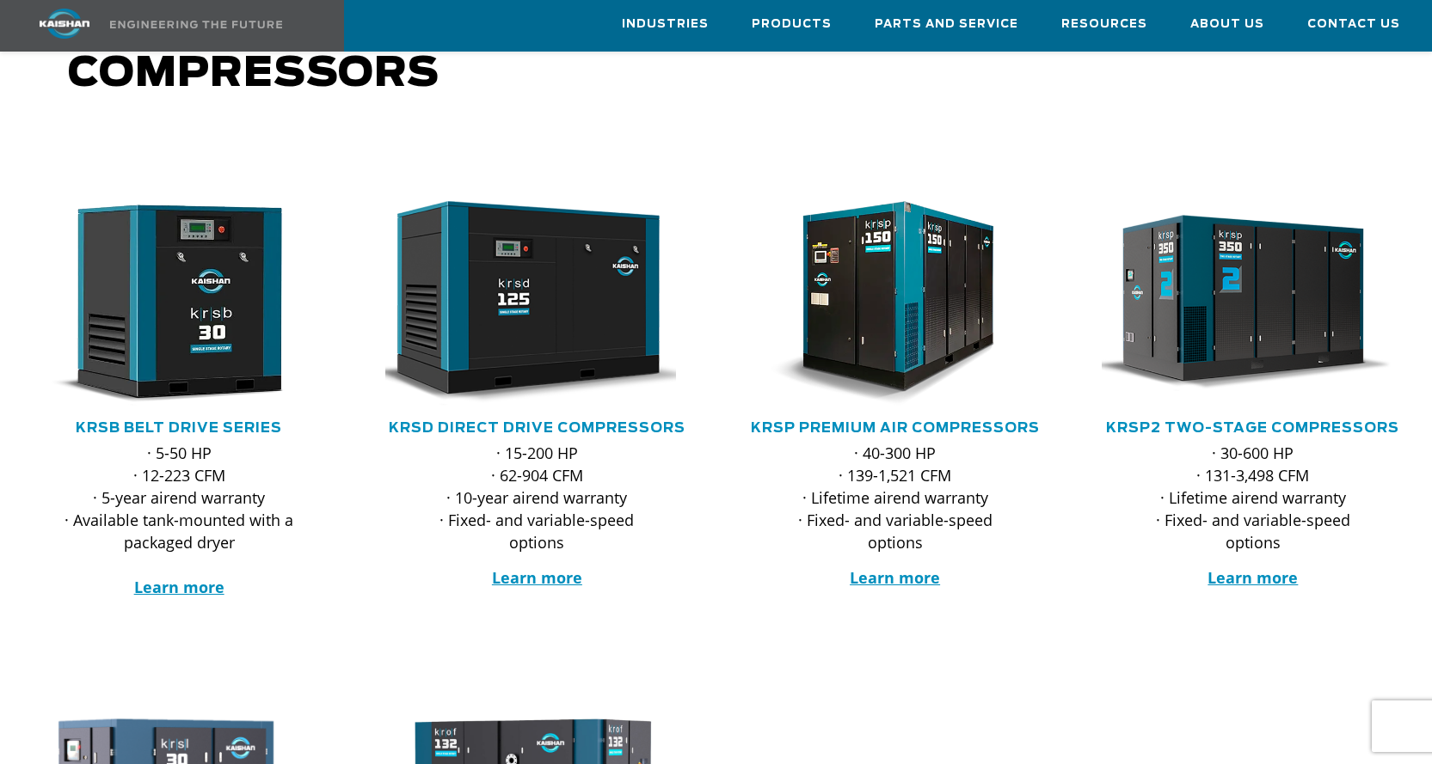
scroll to position [172, 0]
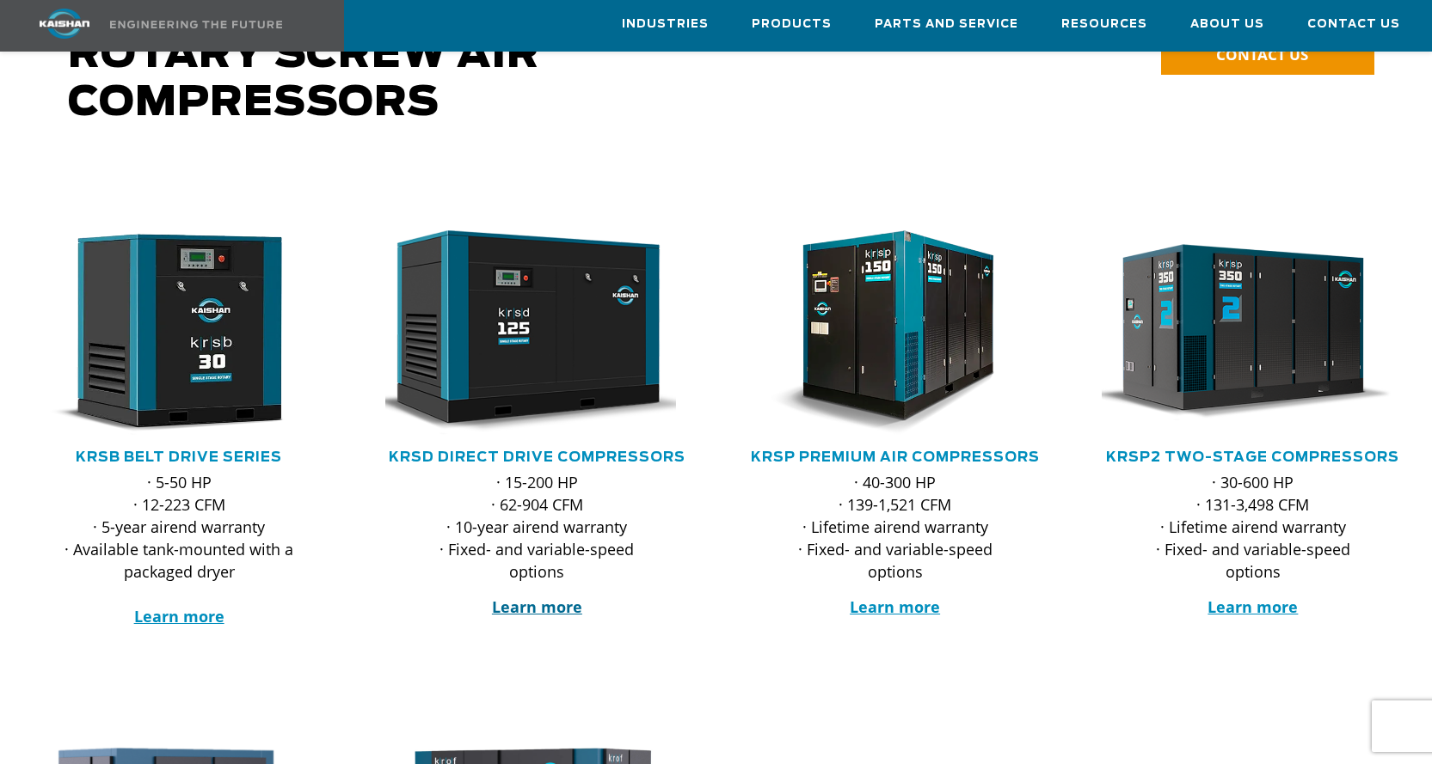
click at [537, 597] on strong "Learn more" at bounding box center [537, 607] width 90 height 21
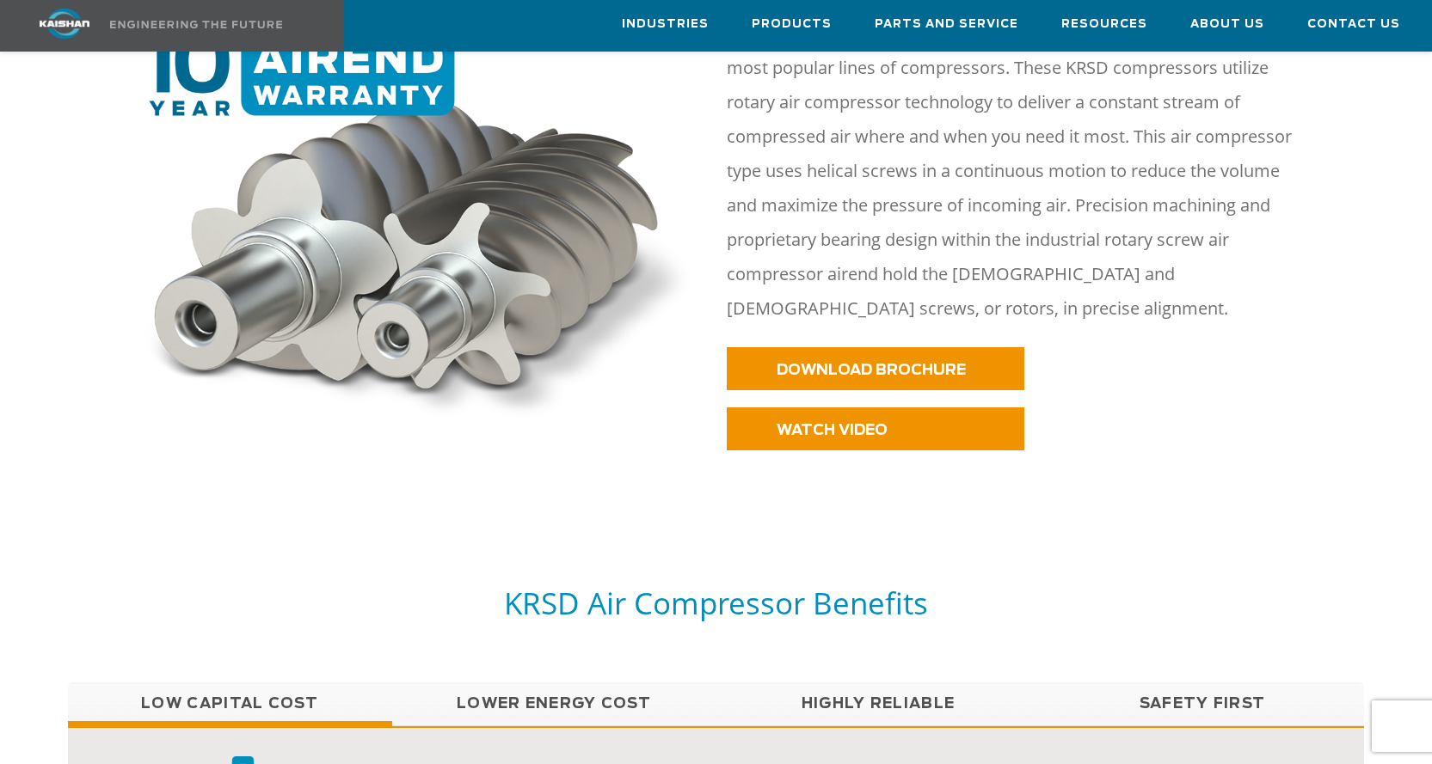
scroll to position [860, 0]
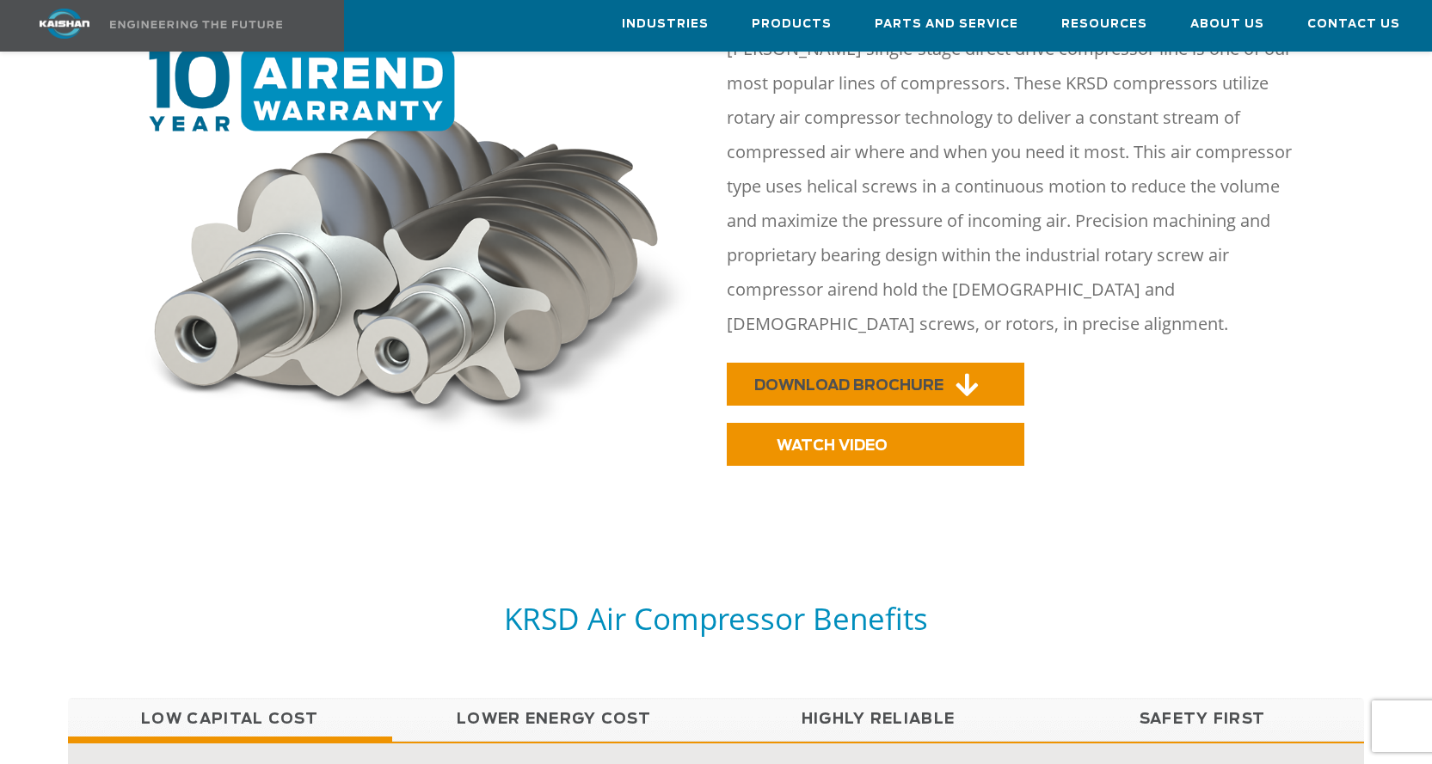
click at [814, 378] on span "DOWNLOAD BROCHURE" at bounding box center [848, 385] width 189 height 15
